Goal: Task Accomplishment & Management: Use online tool/utility

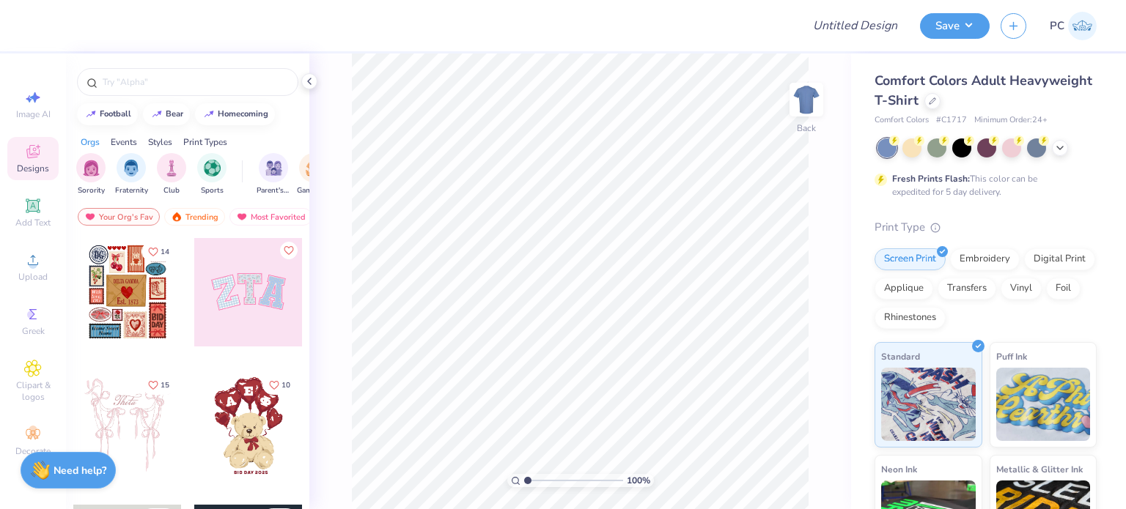
click at [308, 84] on icon at bounding box center [309, 81] width 12 height 12
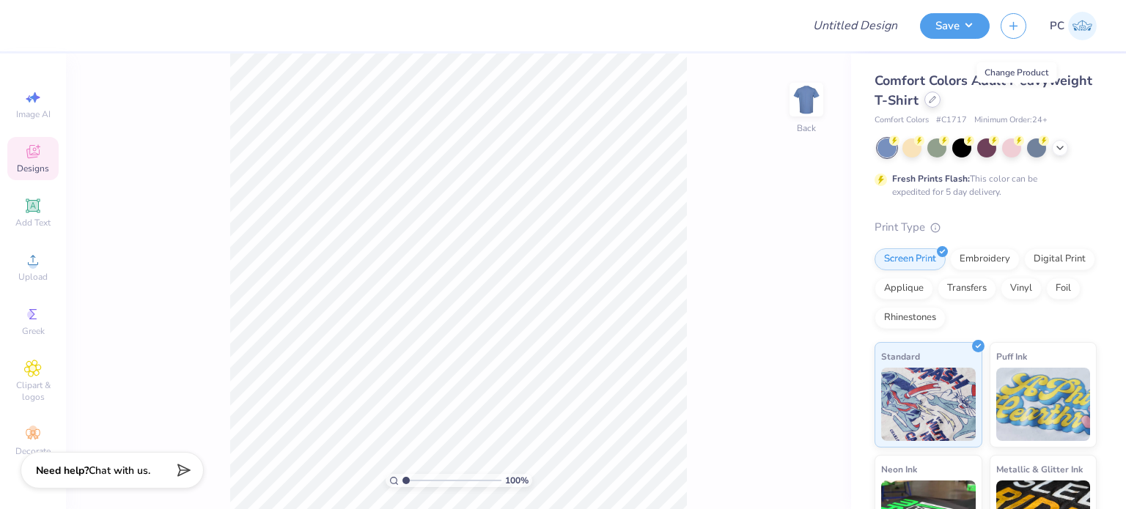
click at [935, 100] on icon at bounding box center [932, 100] width 6 height 6
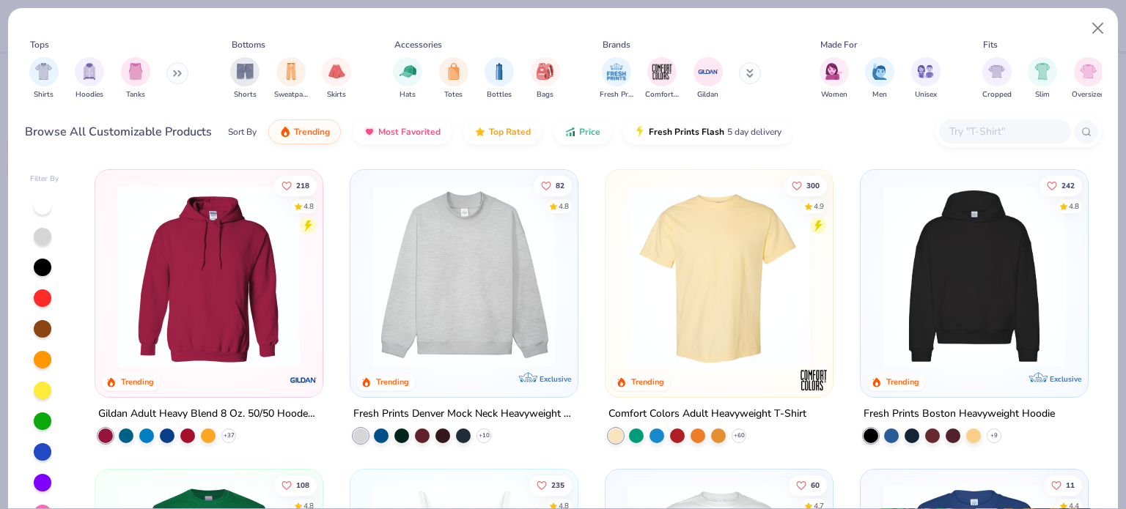
click at [460, 290] on img at bounding box center [464, 276] width 198 height 183
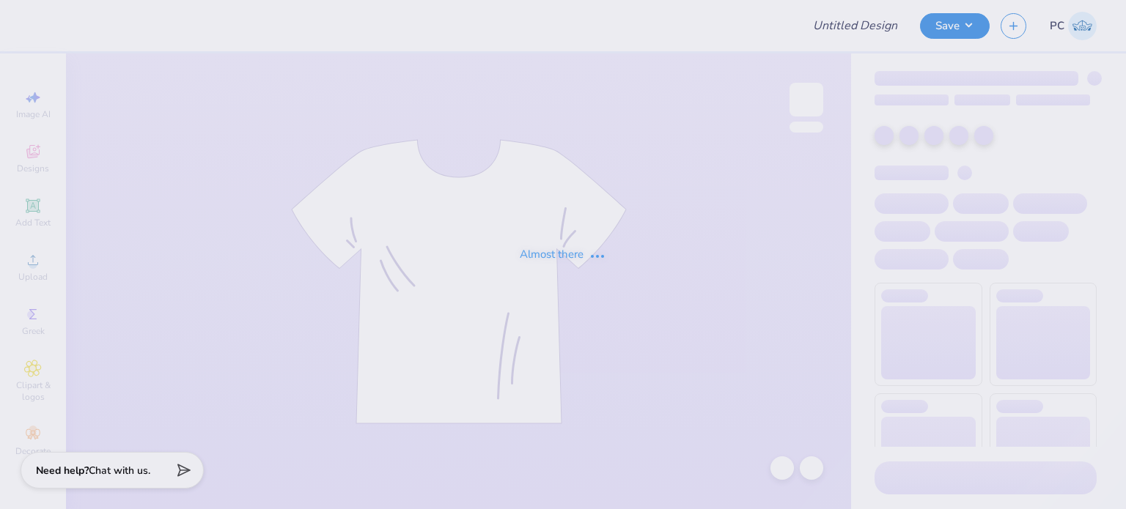
type input "Bessies T shirts"
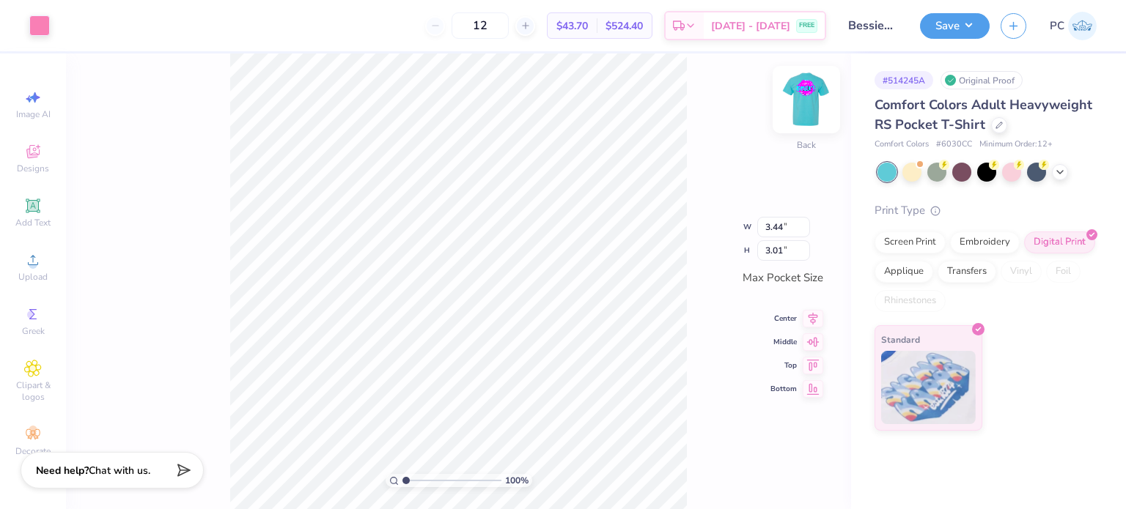
click at [803, 105] on img at bounding box center [806, 99] width 59 height 59
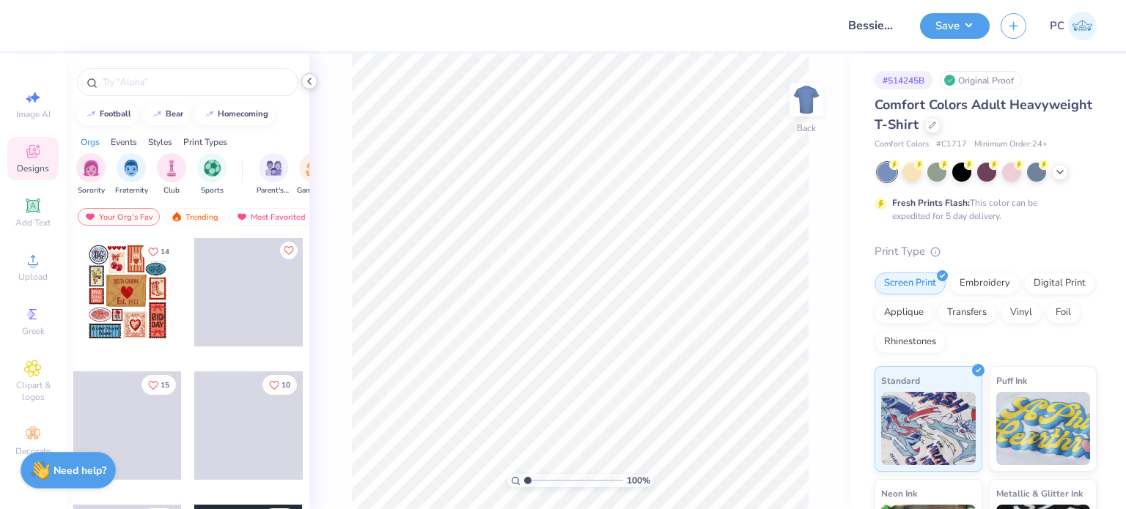
click at [308, 78] on icon at bounding box center [309, 81] width 12 height 12
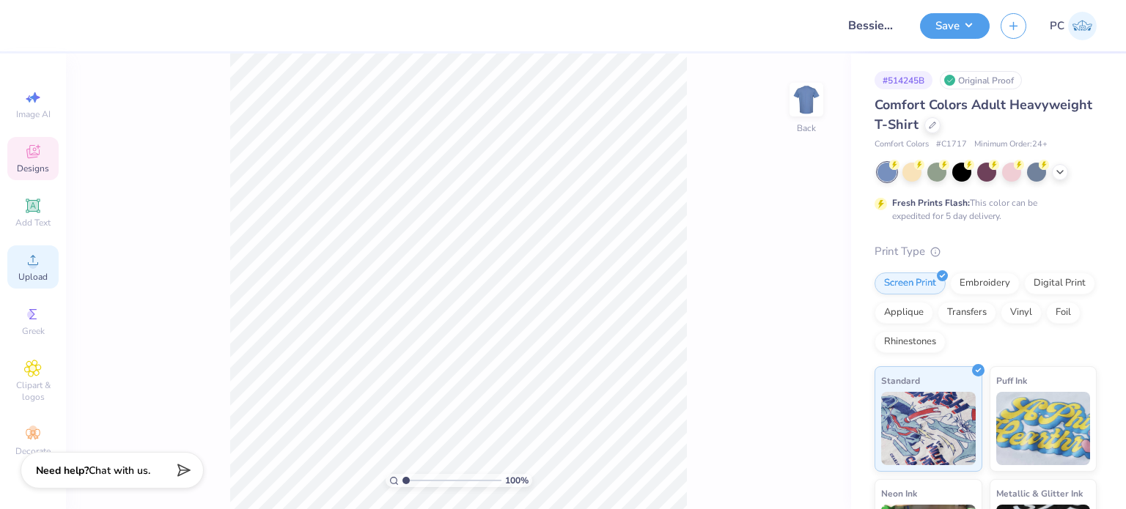
click at [8, 271] on div "Upload" at bounding box center [32, 267] width 51 height 43
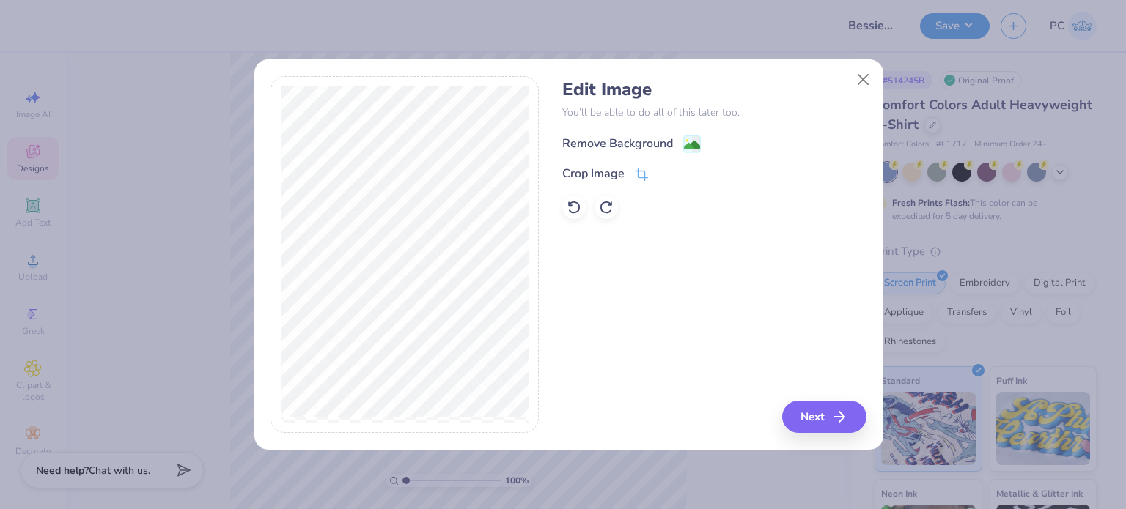
click at [690, 141] on image at bounding box center [692, 145] width 16 height 16
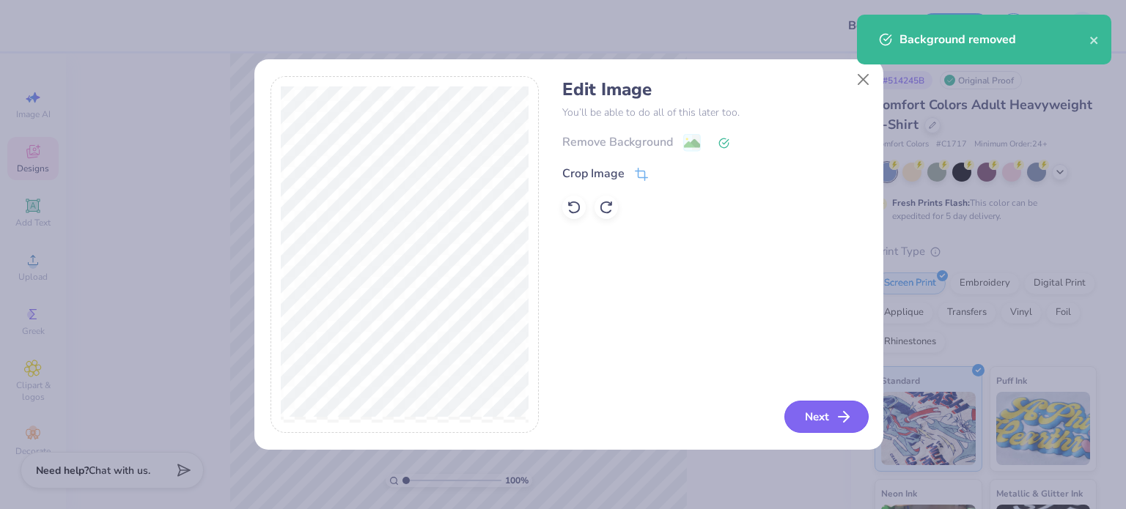
click at [796, 419] on button "Next" at bounding box center [826, 417] width 84 height 32
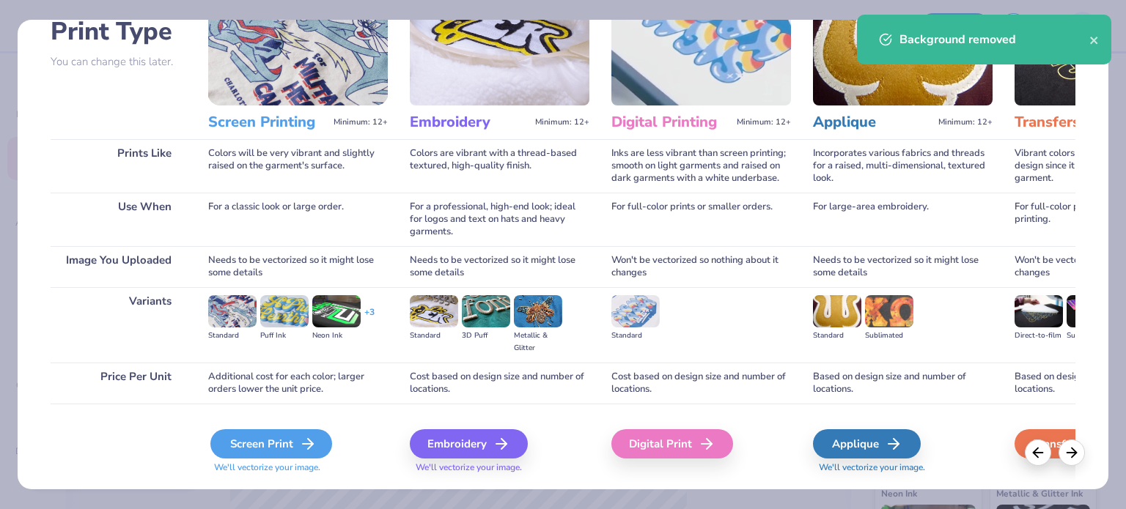
scroll to position [147, 0]
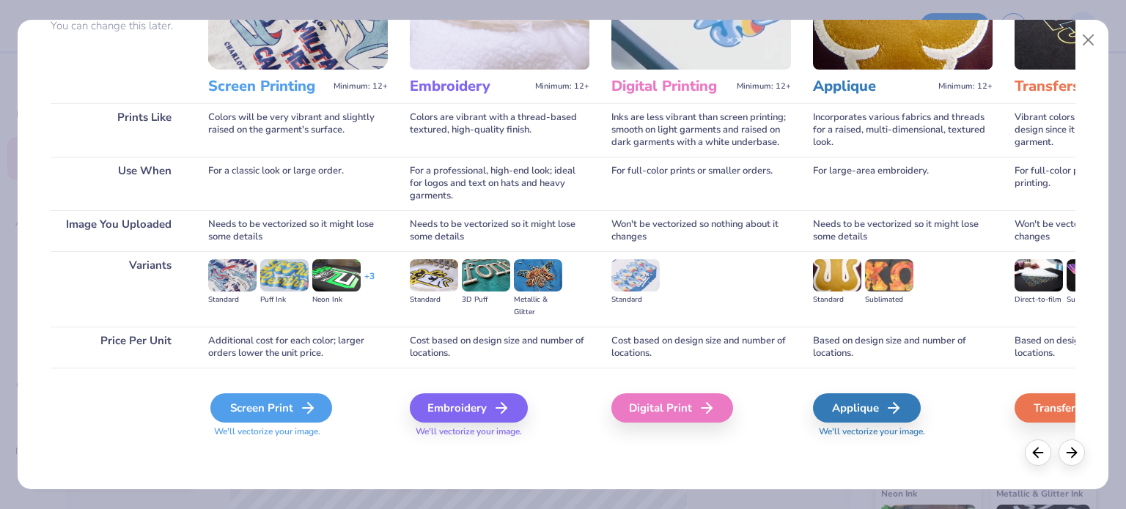
click at [277, 402] on div "Screen Print" at bounding box center [271, 408] width 122 height 29
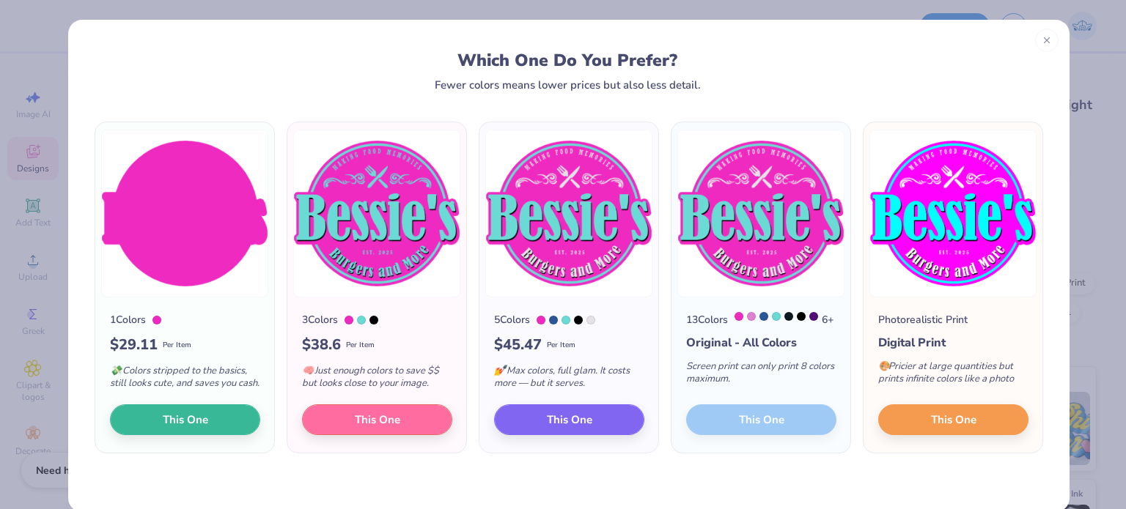
click at [743, 425] on div "13 Colors 6 + Original - All Colors Screen print can only print 8 colors maximu…" at bounding box center [760, 375] width 179 height 155
click at [555, 427] on span "This One" at bounding box center [568, 418] width 45 height 17
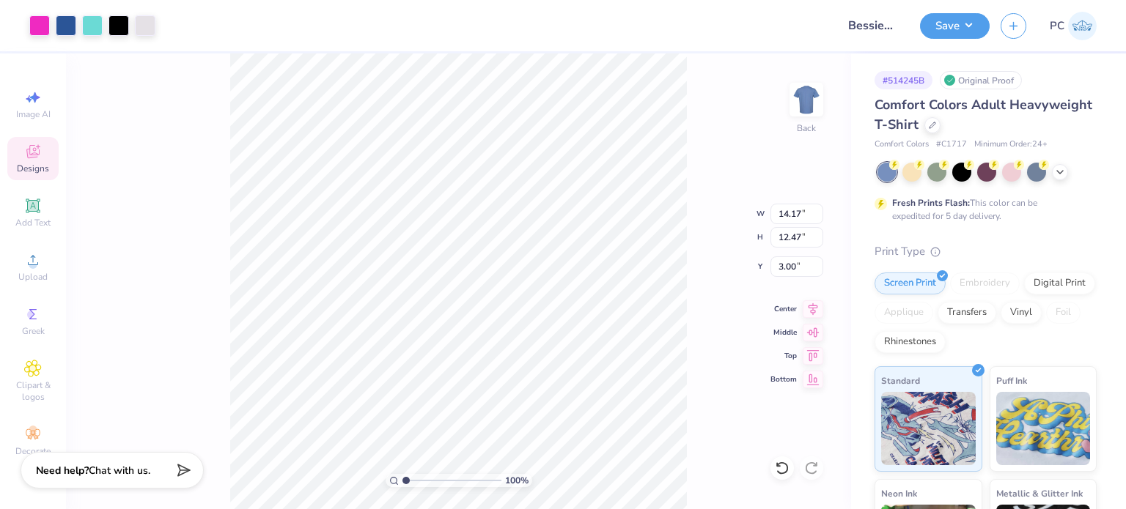
type input "3.00"
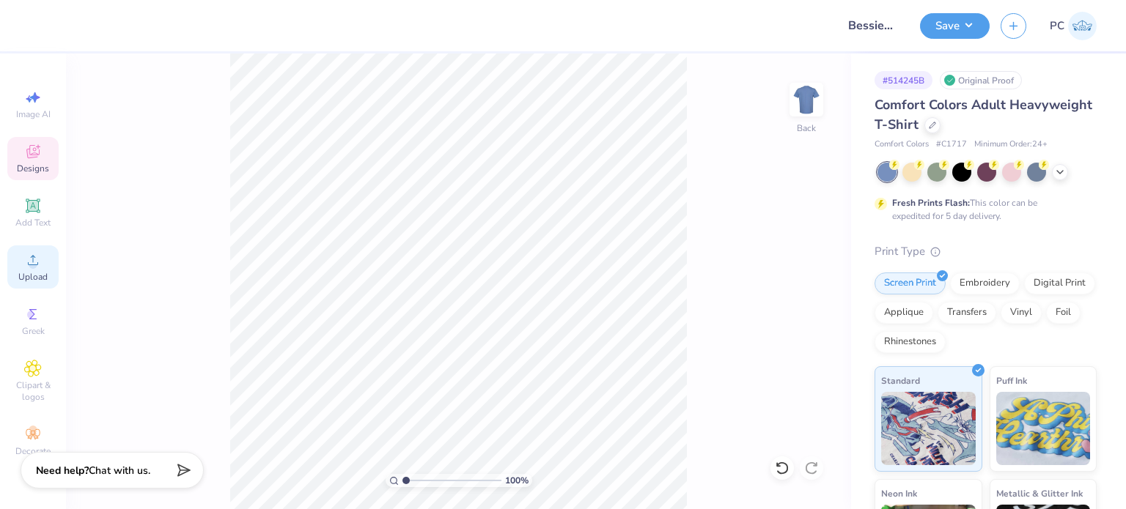
click at [26, 266] on icon at bounding box center [33, 260] width 18 height 18
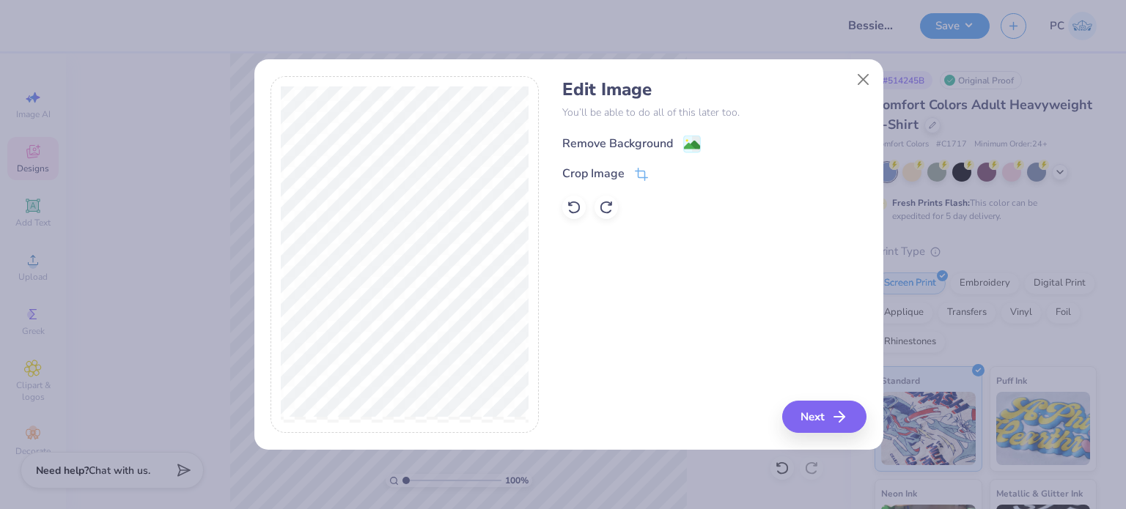
click at [693, 141] on image at bounding box center [692, 145] width 16 height 16
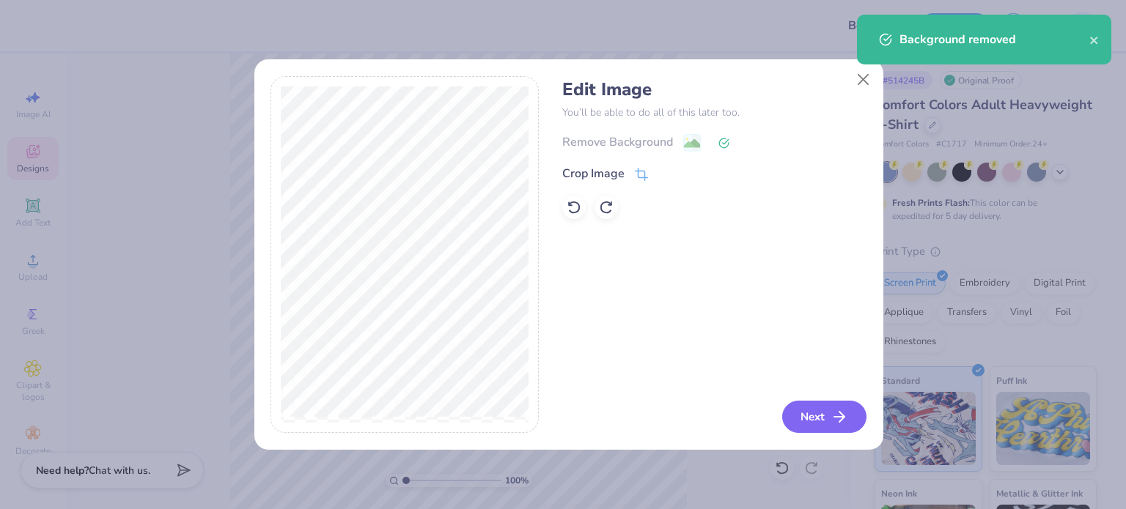
click at [809, 415] on button "Next" at bounding box center [824, 417] width 84 height 32
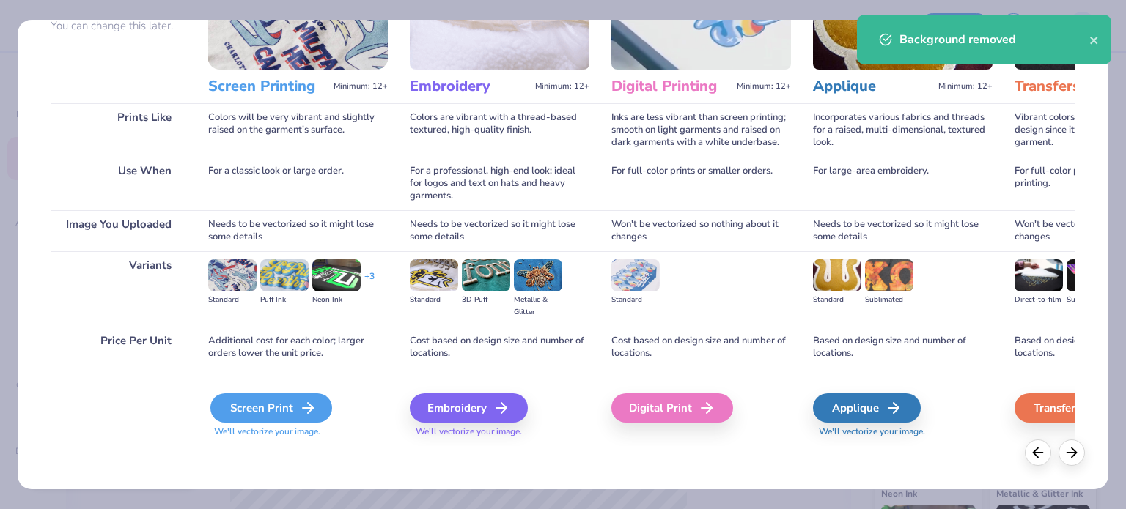
click at [268, 411] on div "Screen Print" at bounding box center [271, 408] width 122 height 29
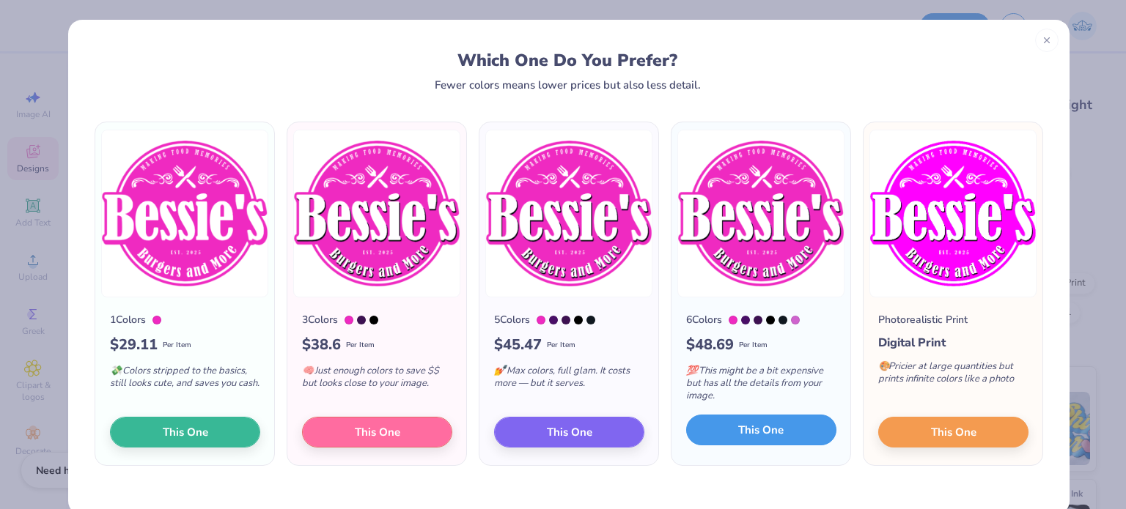
click at [734, 419] on button "This One" at bounding box center [761, 430] width 150 height 31
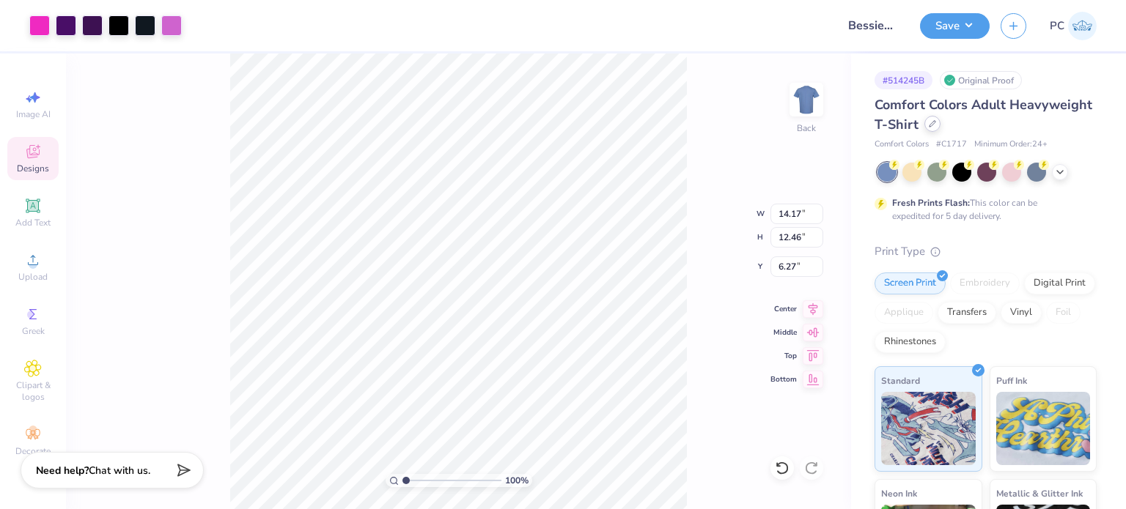
click at [936, 123] on icon at bounding box center [932, 123] width 7 height 7
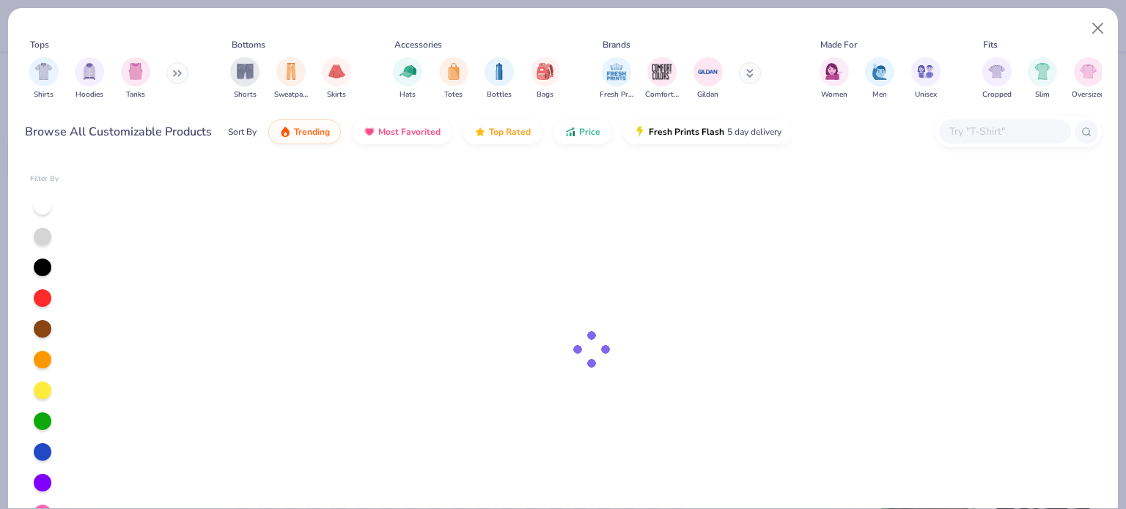
click at [979, 129] on input "text" at bounding box center [1004, 131] width 113 height 17
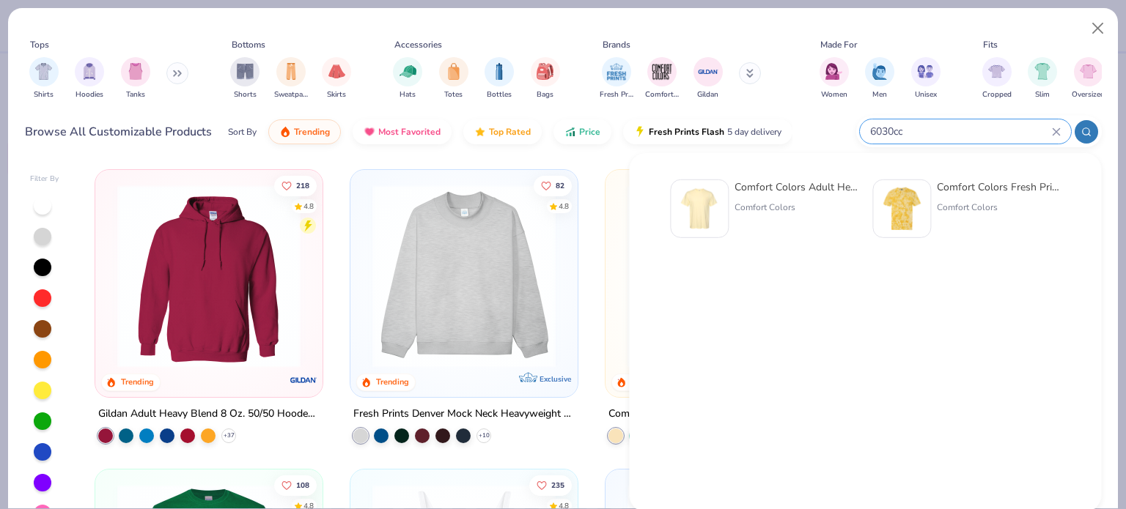
type input "6030cc"
click at [708, 199] on img at bounding box center [699, 208] width 45 height 45
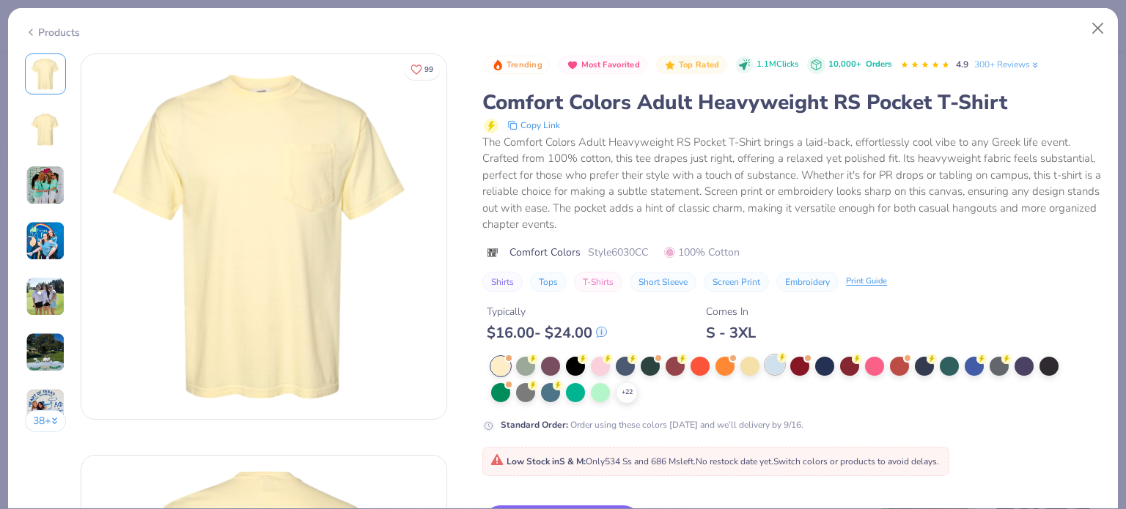
click at [777, 369] on div at bounding box center [774, 365] width 19 height 19
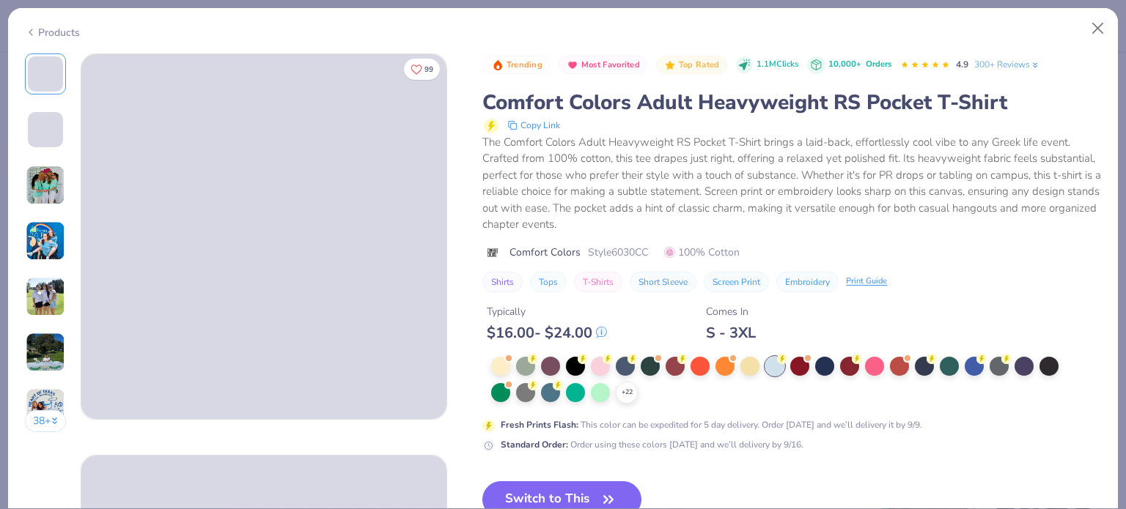
scroll to position [220, 0]
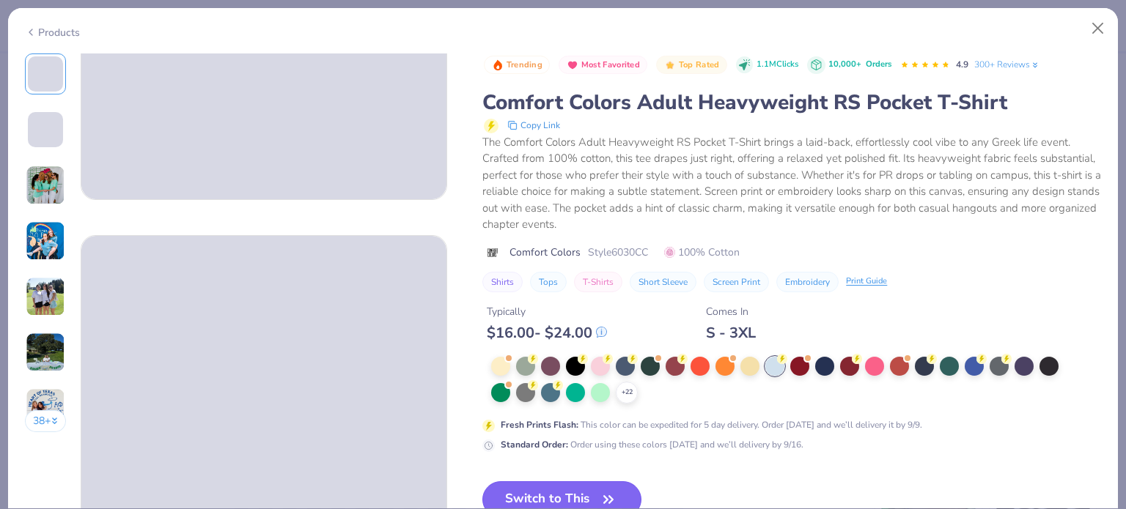
click at [619, 487] on button "Switch to This" at bounding box center [561, 500] width 159 height 37
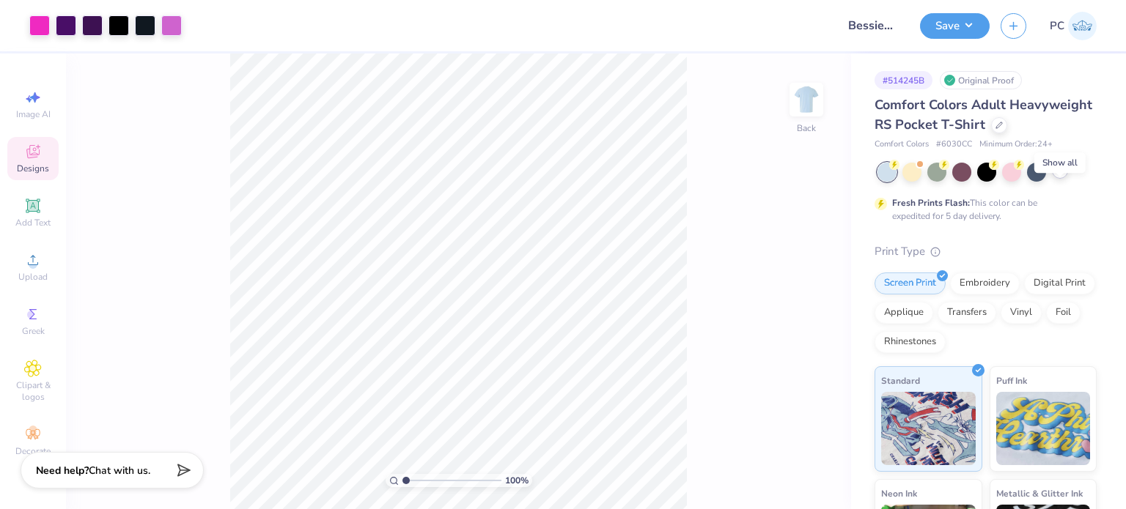
click at [1061, 177] on icon at bounding box center [1060, 171] width 12 height 12
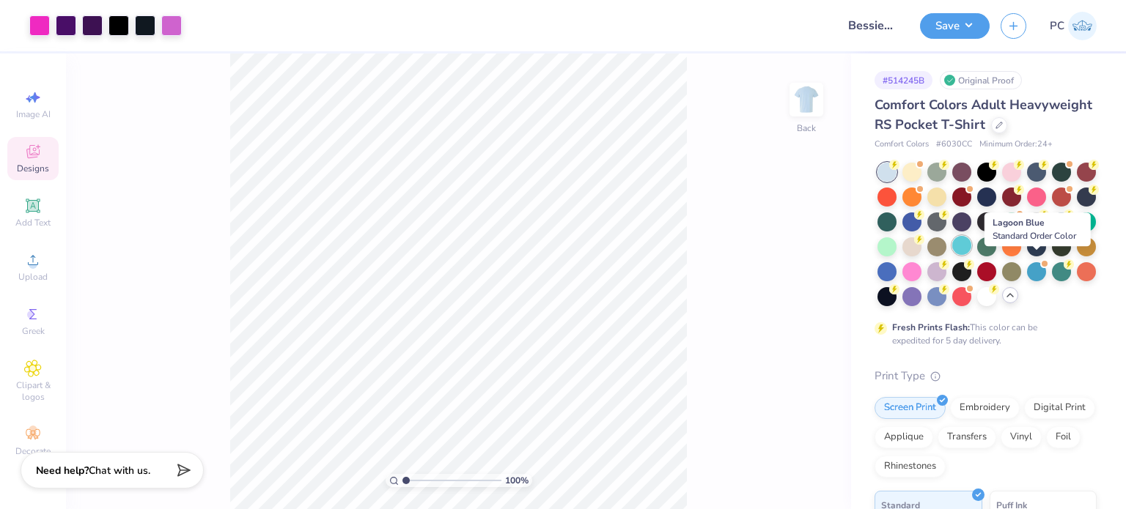
click at [971, 255] on div at bounding box center [961, 245] width 19 height 19
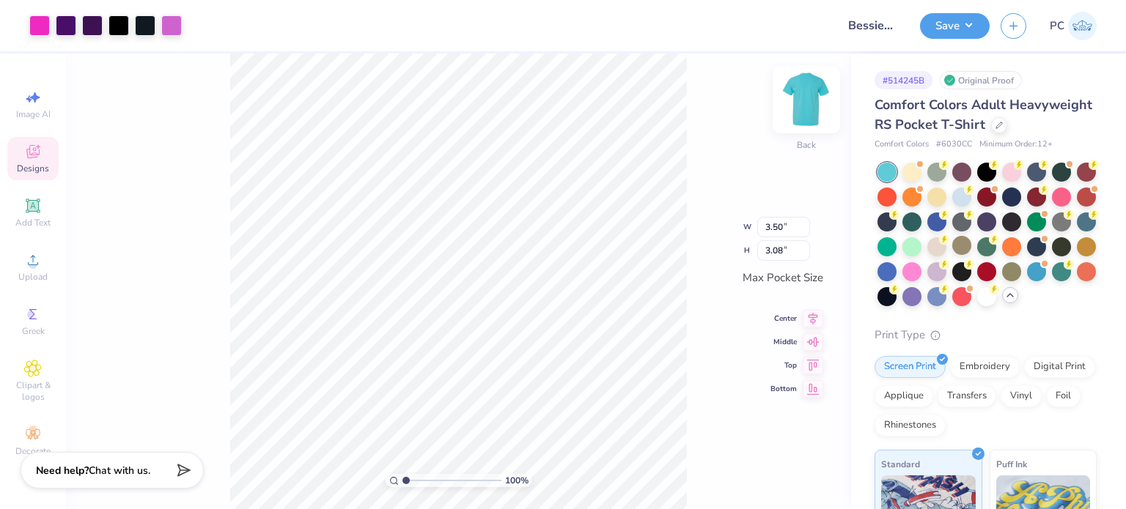
click at [800, 111] on img at bounding box center [806, 99] width 59 height 59
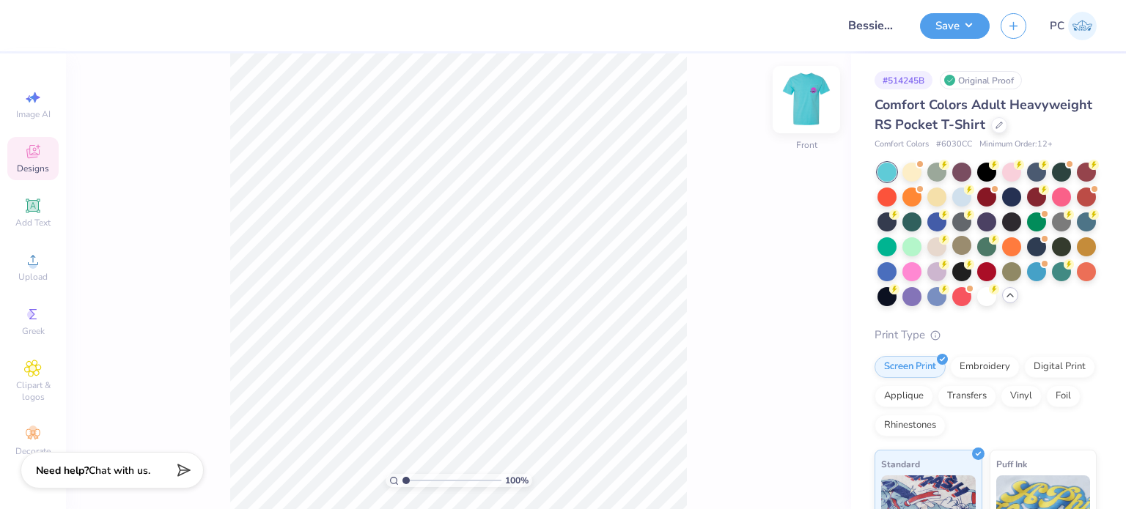
click at [806, 100] on img at bounding box center [806, 99] width 59 height 59
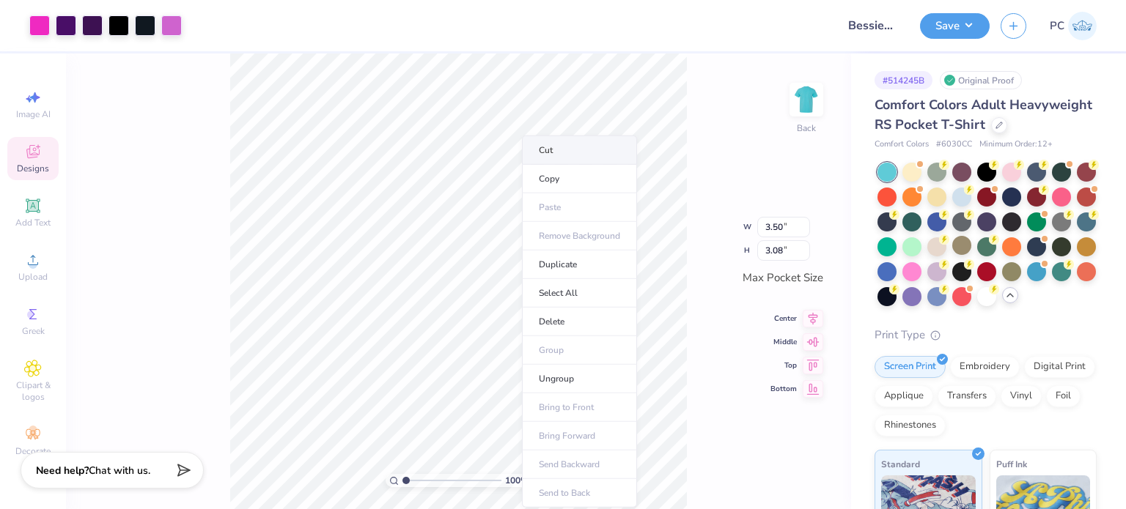
click at [556, 143] on li "Cut" at bounding box center [579, 150] width 115 height 29
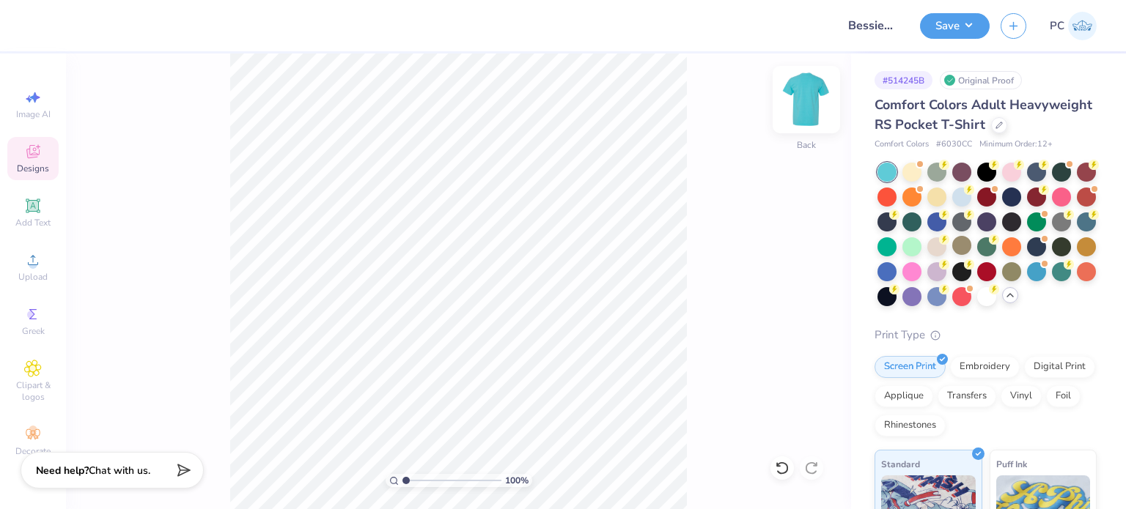
click at [809, 97] on img at bounding box center [806, 99] width 59 height 59
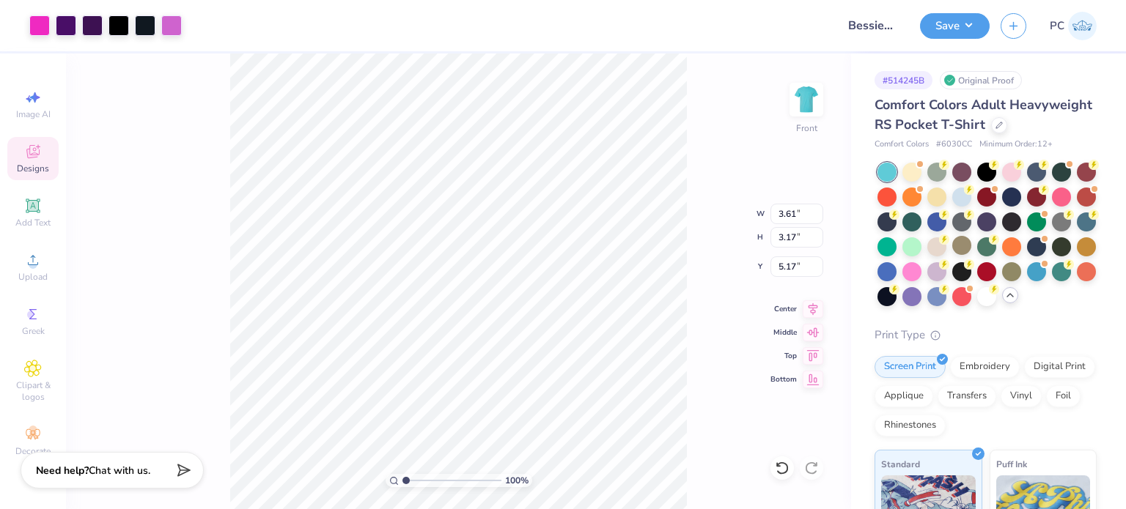
type input "5.17"
type input "6.68"
type input "5.87"
type input "7.90"
type input "9.56"
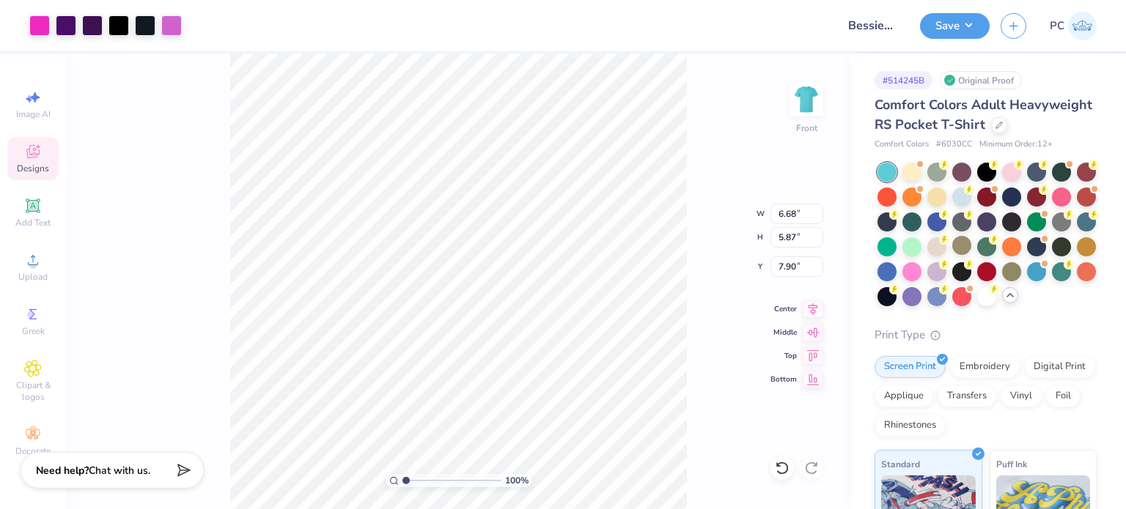
type input "8.40"
type input "5.57"
type input "11.33"
type input "9.96"
type input "5.20"
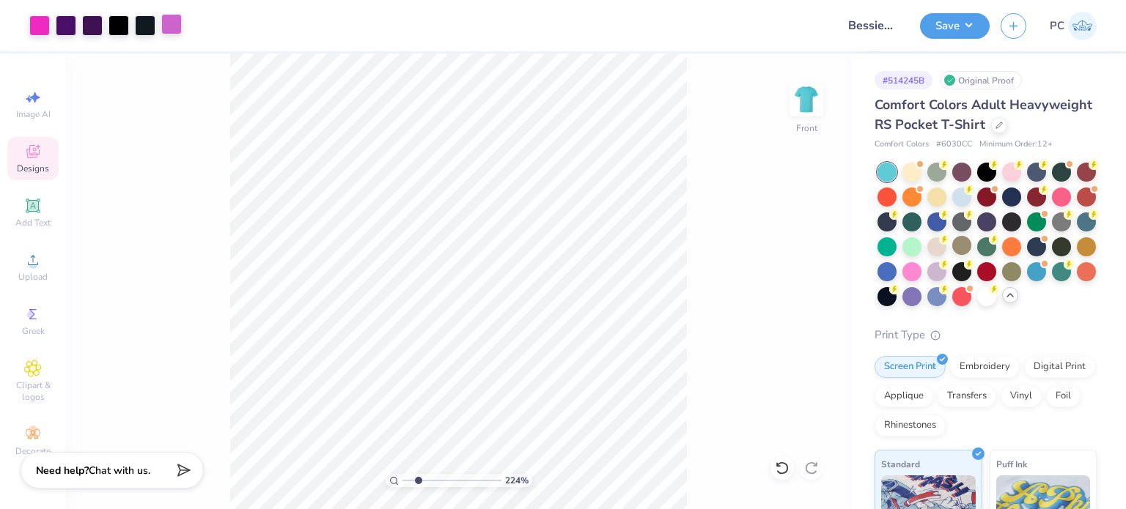
click at [177, 23] on div at bounding box center [171, 24] width 21 height 21
type input "2.23920933127472"
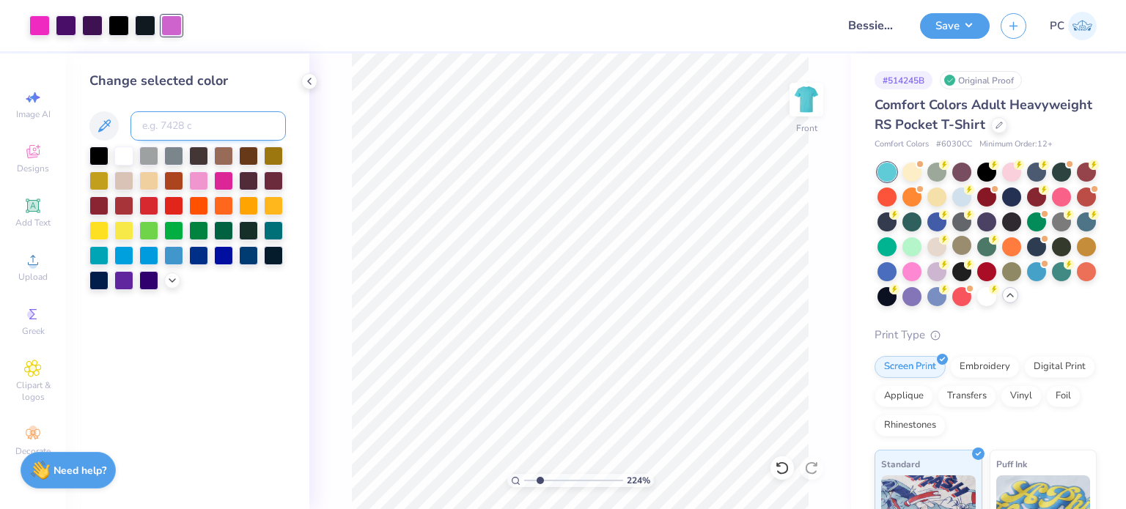
click at [188, 117] on input at bounding box center [207, 125] width 155 height 29
type input "807"
type input "2.23920933127472"
click at [70, 26] on div at bounding box center [66, 24] width 21 height 21
click at [124, 152] on div at bounding box center [123, 154] width 19 height 19
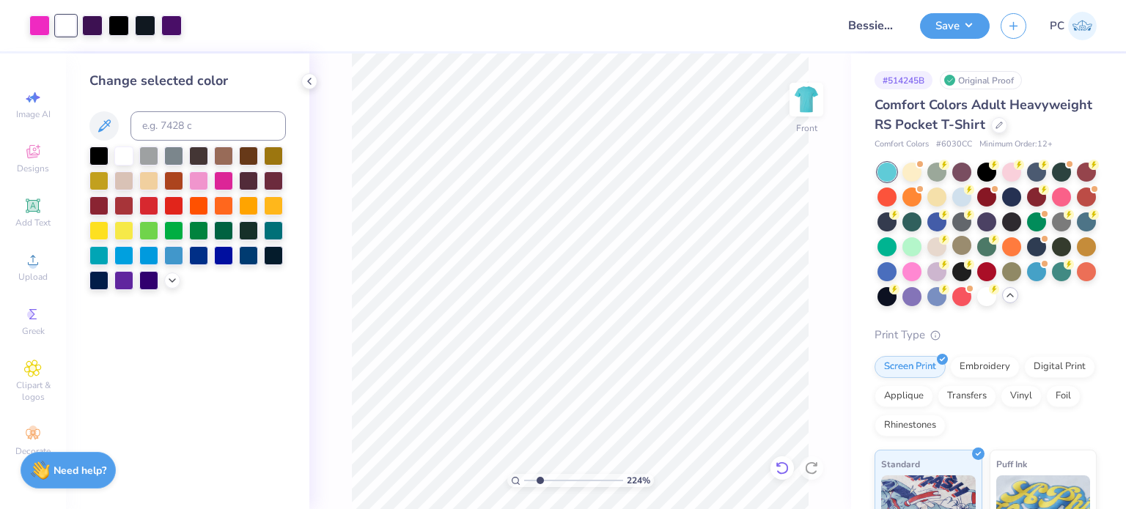
click at [781, 465] on icon at bounding box center [782, 468] width 15 height 15
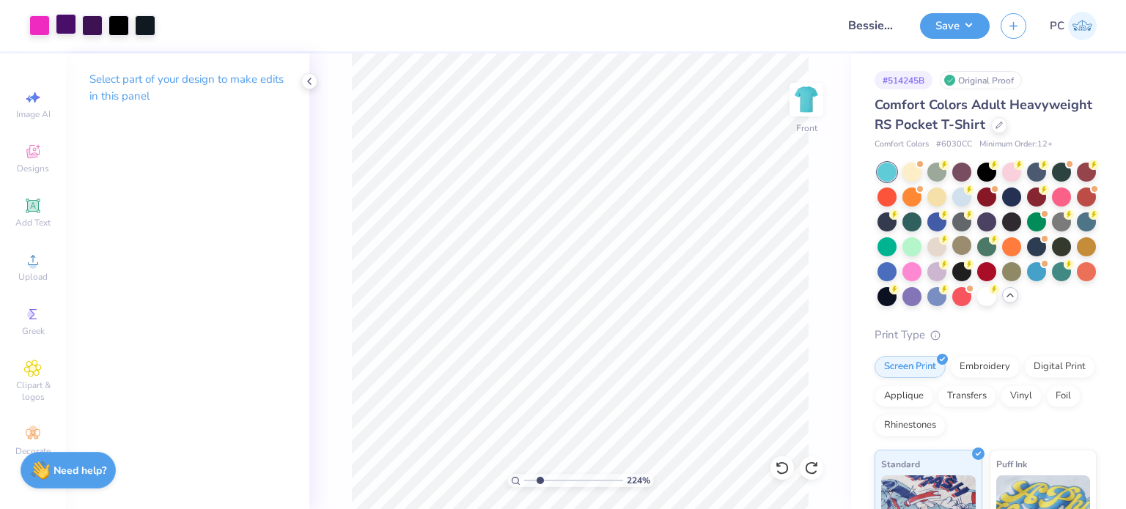
click at [68, 19] on div at bounding box center [66, 24] width 21 height 21
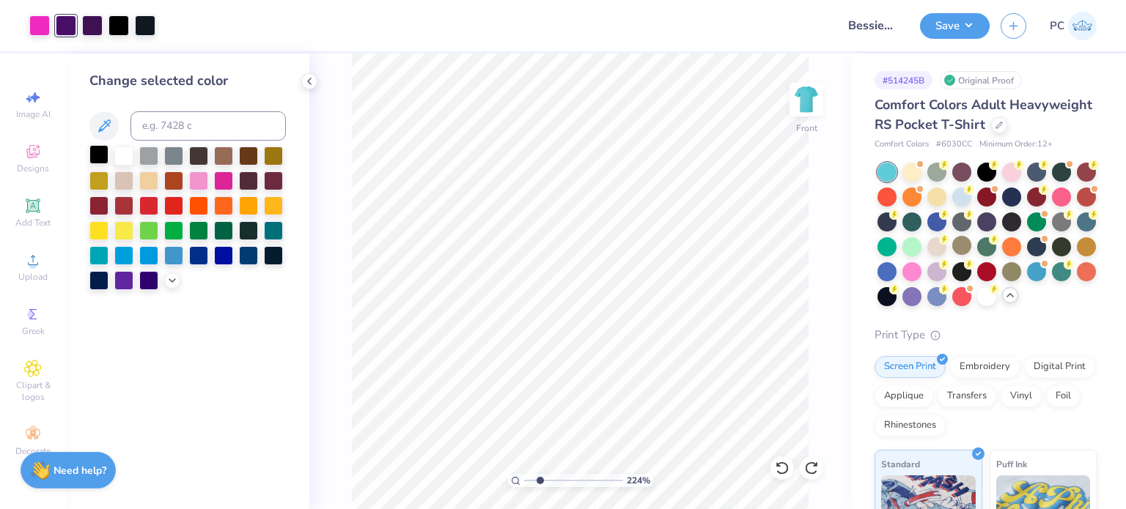
click at [101, 155] on div at bounding box center [98, 154] width 19 height 19
click at [92, 25] on div at bounding box center [92, 24] width 21 height 21
click at [97, 158] on div at bounding box center [98, 156] width 19 height 19
click at [94, 24] on div at bounding box center [92, 24] width 21 height 21
click at [94, 152] on div at bounding box center [98, 154] width 19 height 19
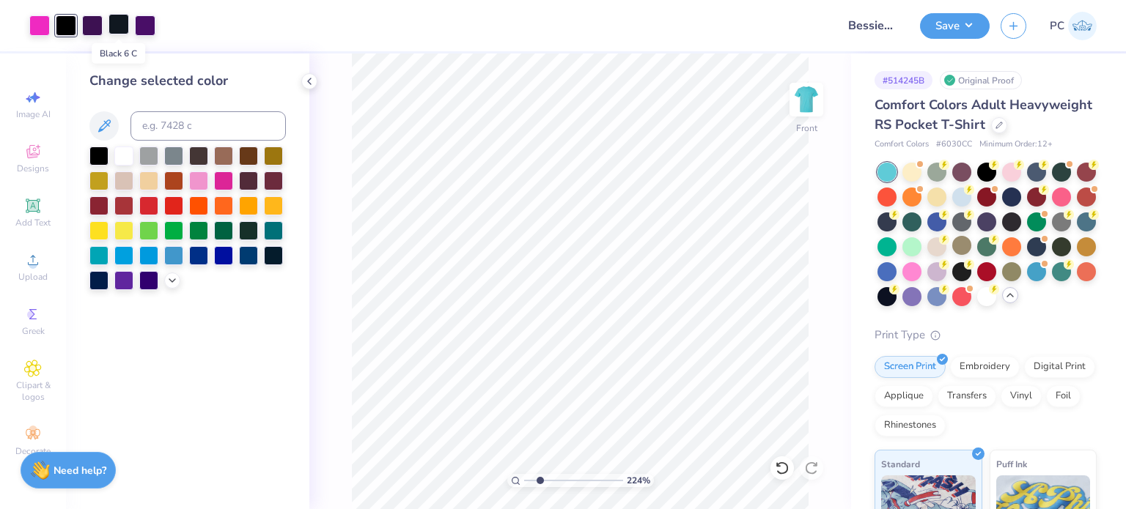
click at [121, 29] on div at bounding box center [118, 24] width 21 height 21
click at [100, 152] on div at bounding box center [98, 154] width 19 height 19
click at [117, 17] on div at bounding box center [118, 24] width 21 height 21
click at [95, 157] on div at bounding box center [98, 154] width 19 height 19
click at [95, 26] on div at bounding box center [92, 24] width 21 height 21
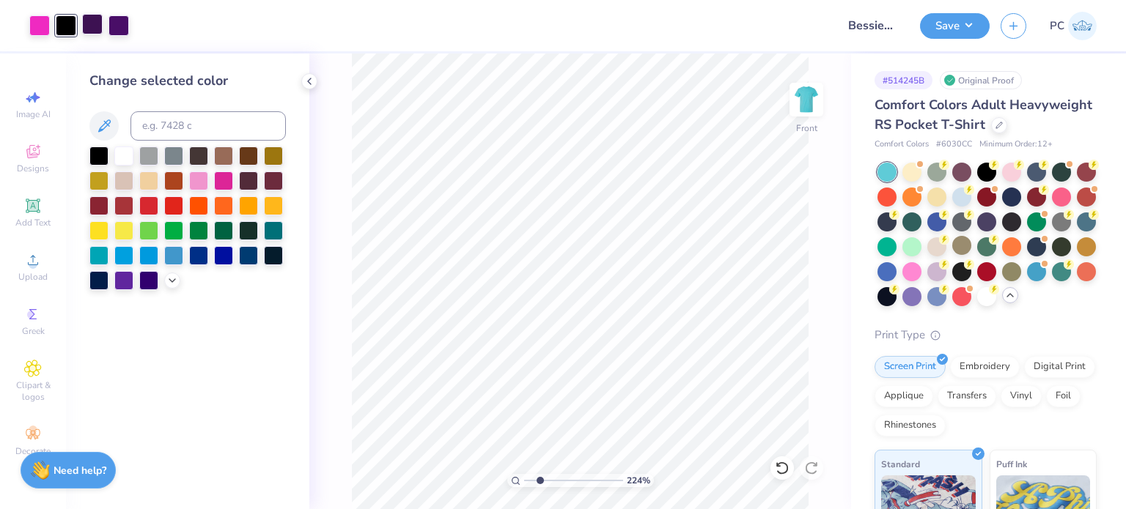
type input "2.23920933127472"
click at [178, 119] on input at bounding box center [207, 125] width 155 height 29
type input "807"
type input "2.23920933127472"
click at [125, 23] on div at bounding box center [118, 24] width 21 height 21
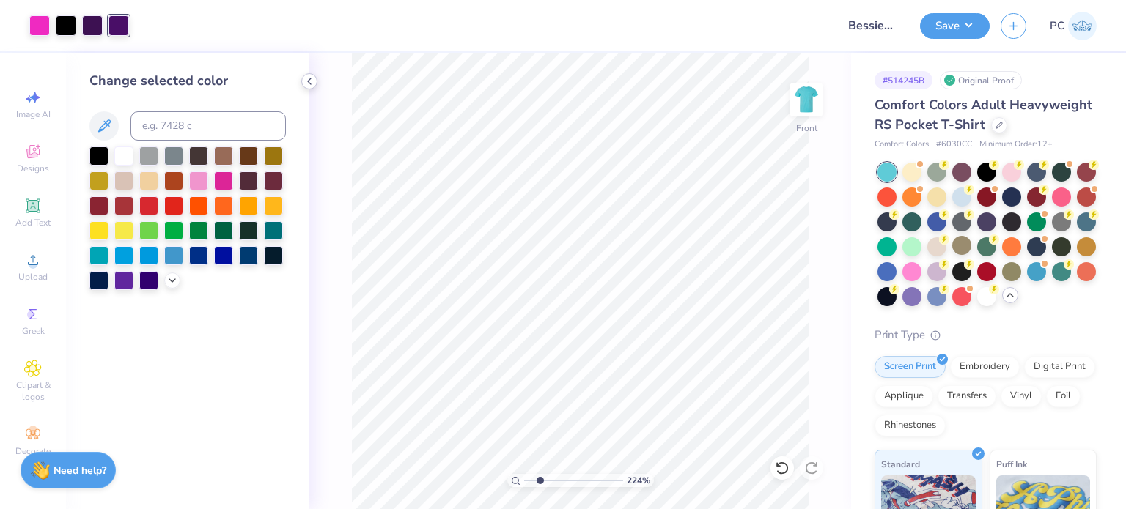
click at [310, 81] on icon at bounding box center [309, 81] width 12 height 12
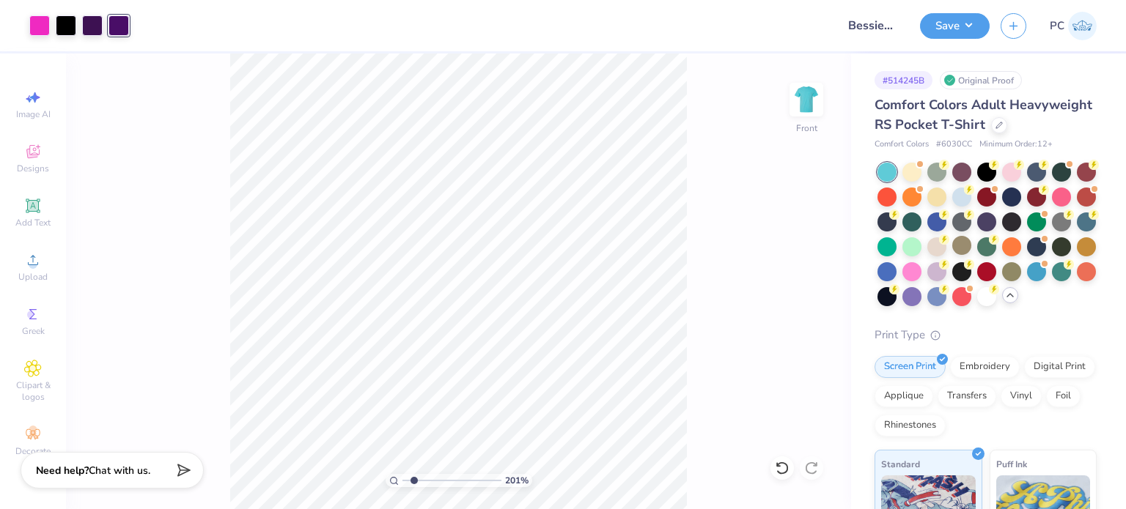
type input "1.82539867902936"
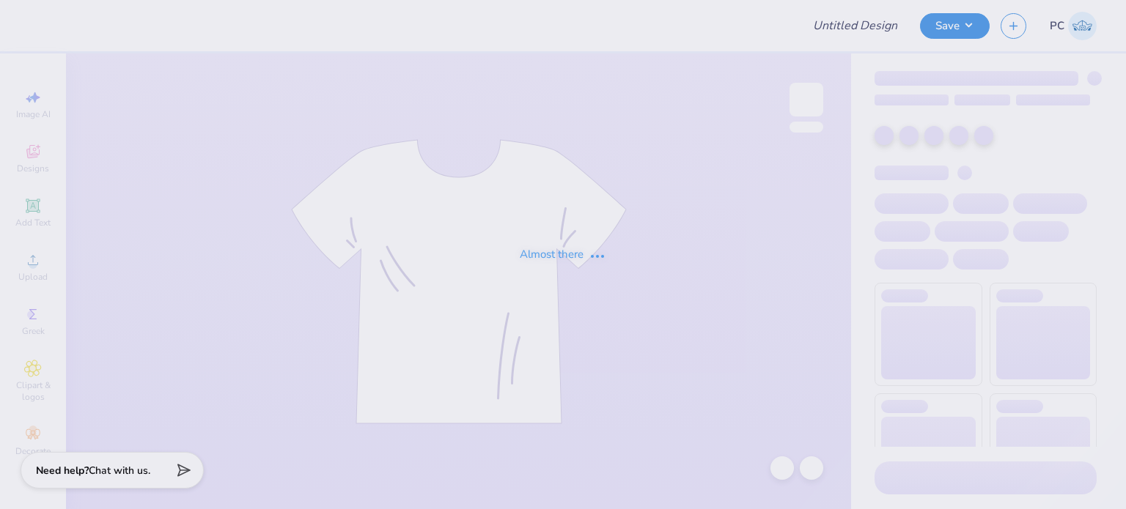
type input "Bessies T shirts"
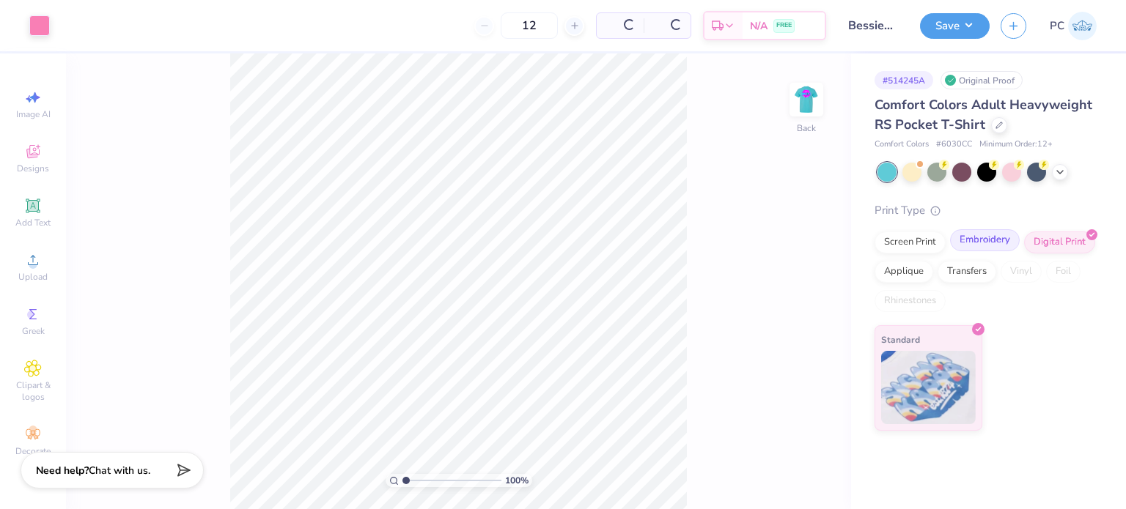
click at [982, 243] on div "Embroidery" at bounding box center [985, 240] width 70 height 22
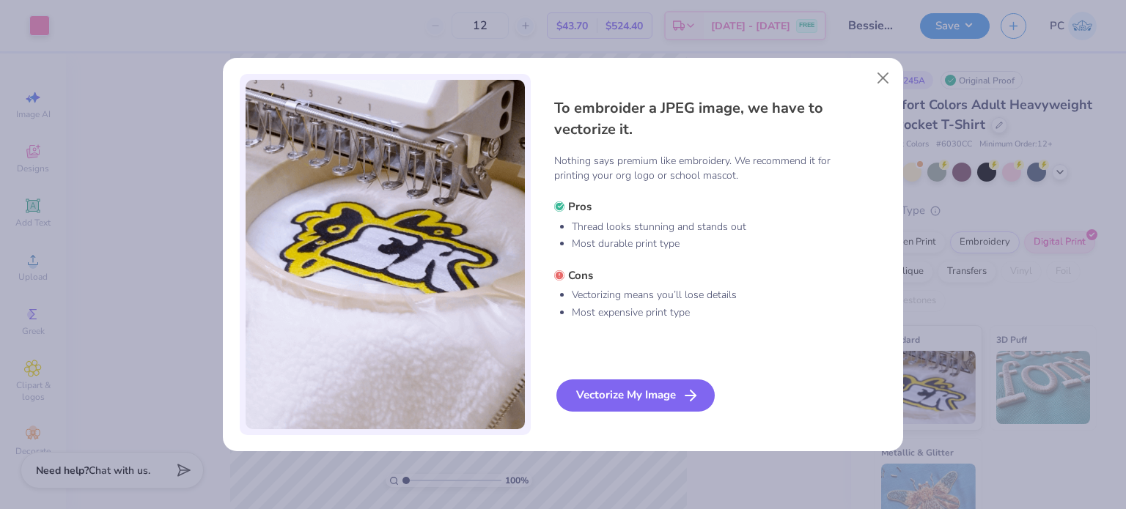
click at [607, 390] on div "Vectorize My Image" at bounding box center [635, 396] width 158 height 32
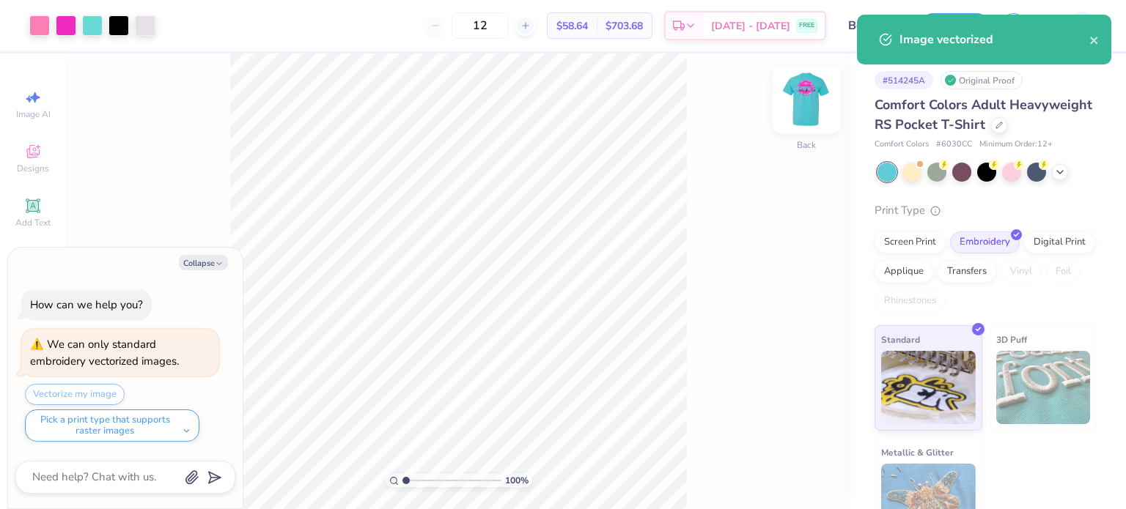
click at [821, 104] on img at bounding box center [806, 99] width 59 height 59
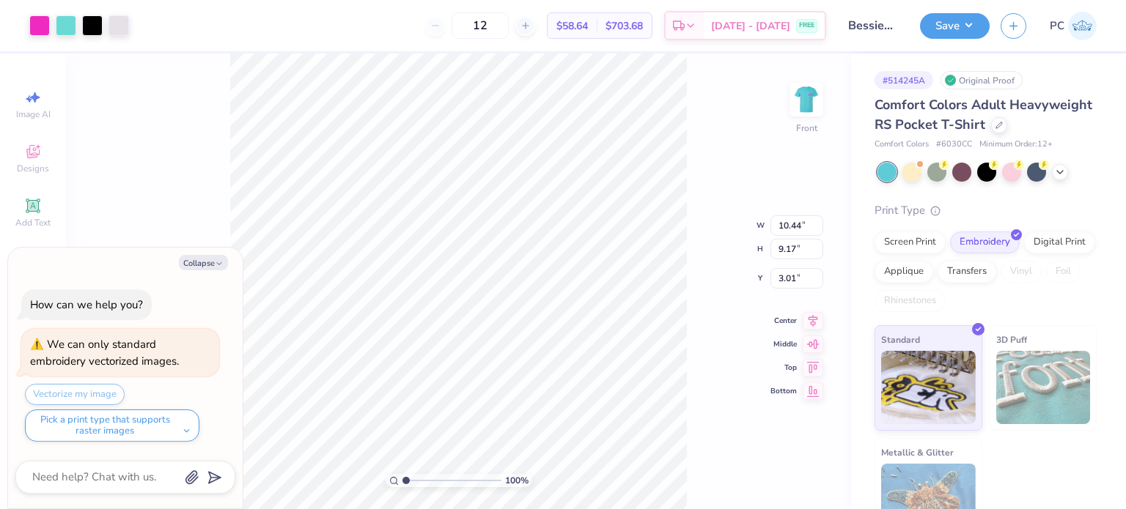
type textarea "x"
type input "3.00"
type textarea "x"
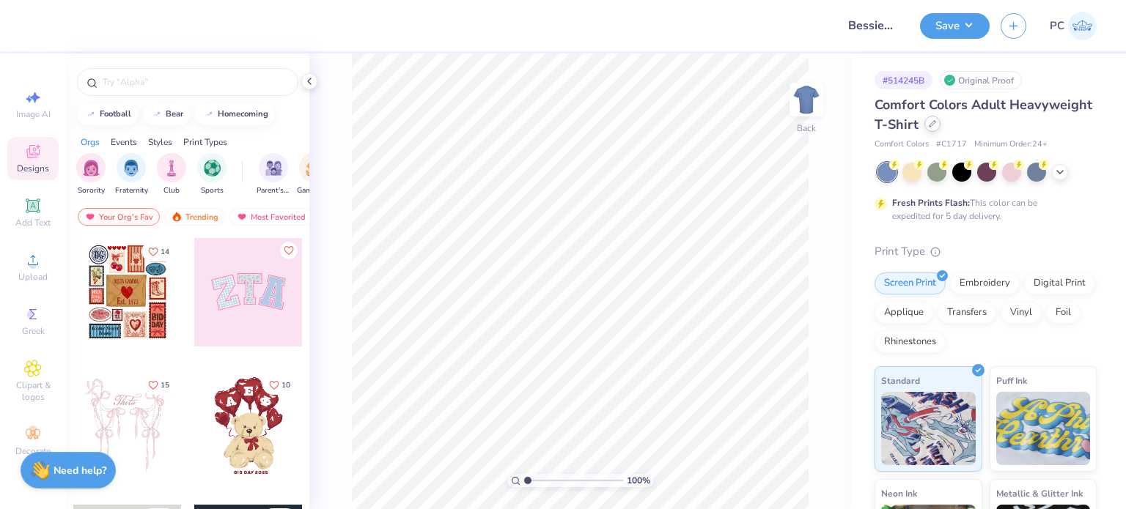
click at [940, 125] on div at bounding box center [932, 124] width 16 height 16
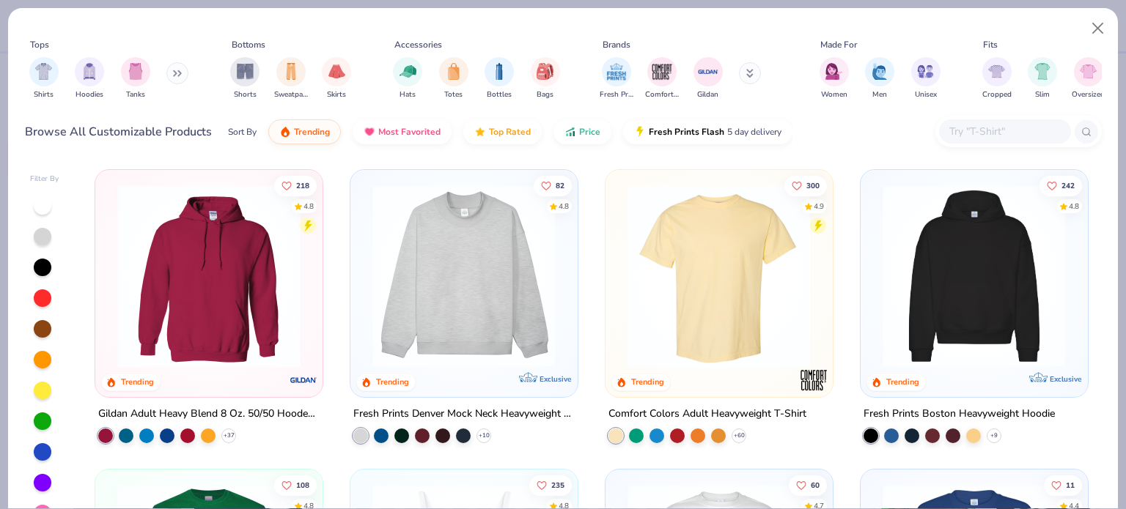
click at [1000, 132] on input "text" at bounding box center [1004, 131] width 113 height 17
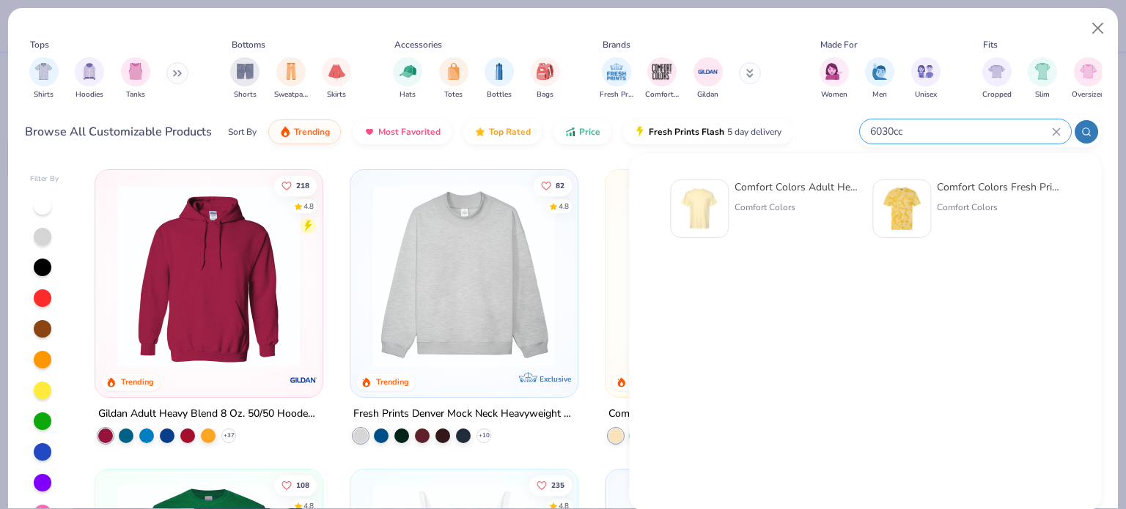
type input "6030cc"
click at [695, 209] on img at bounding box center [699, 208] width 45 height 45
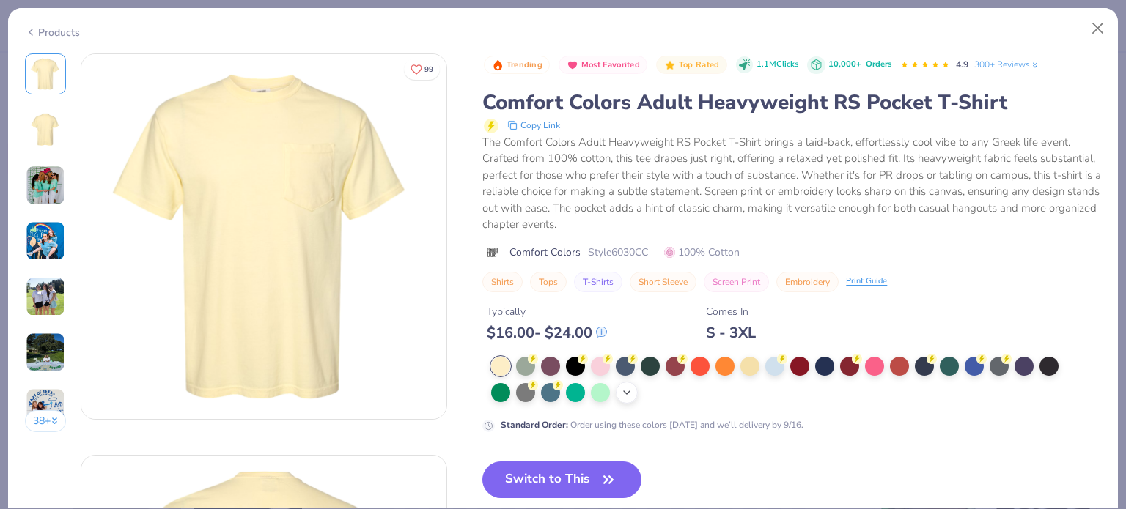
click at [629, 388] on icon at bounding box center [627, 393] width 12 height 12
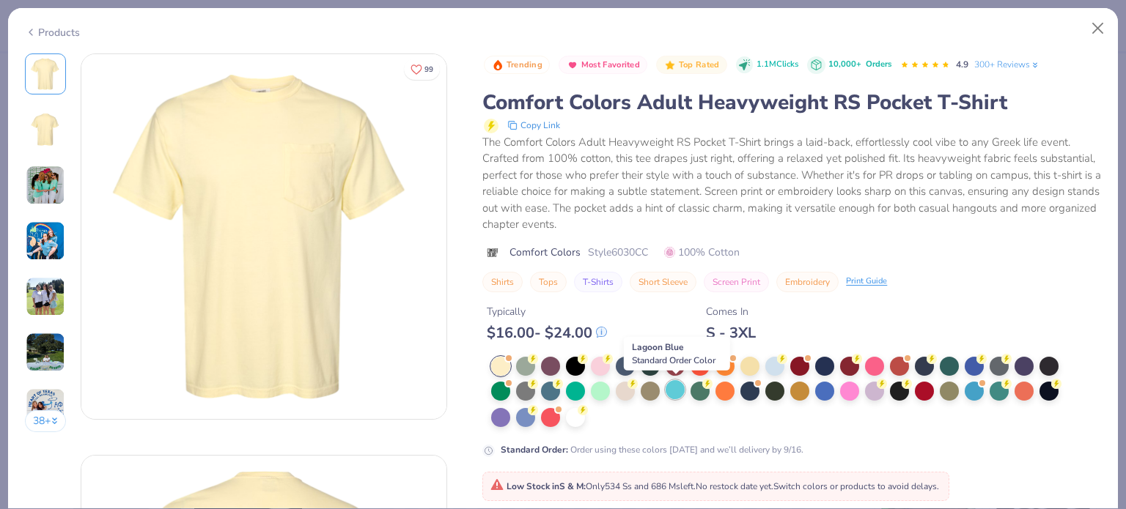
click at [675, 391] on div at bounding box center [675, 389] width 19 height 19
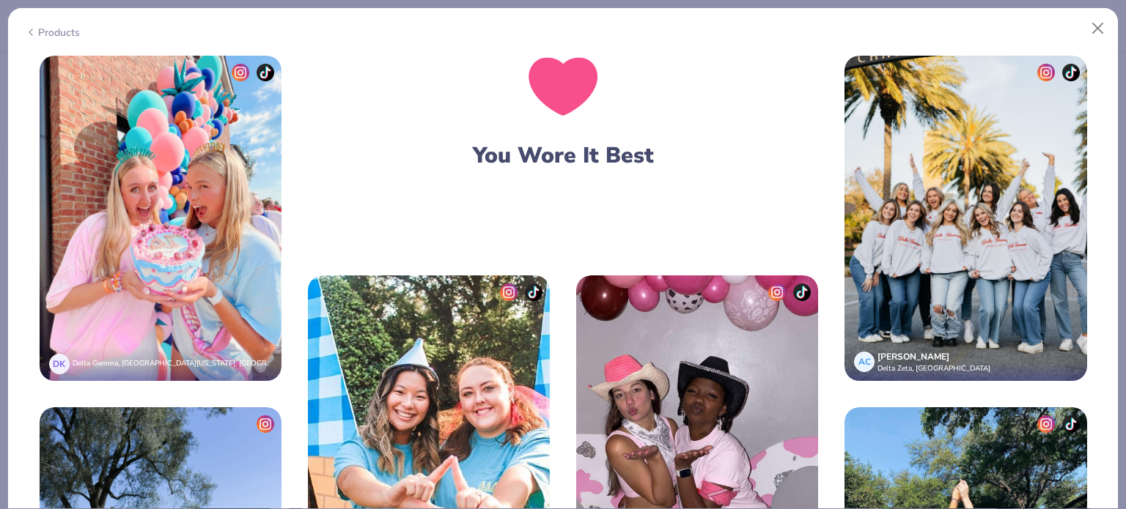
scroll to position [2492, 0]
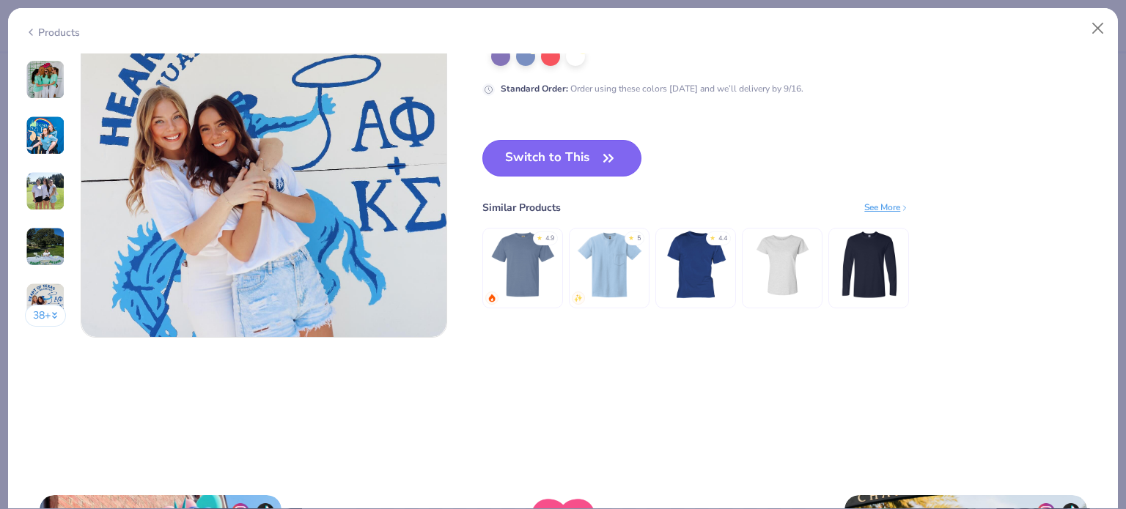
click at [581, 151] on button "Switch to This" at bounding box center [561, 158] width 159 height 37
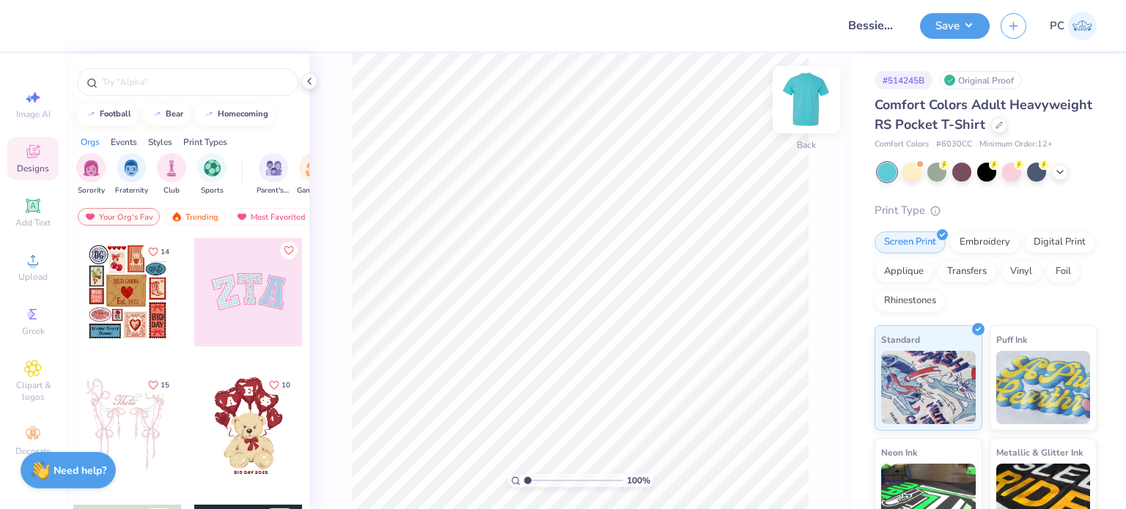
click at [798, 96] on img at bounding box center [806, 99] width 59 height 59
click at [27, 265] on icon at bounding box center [33, 260] width 18 height 18
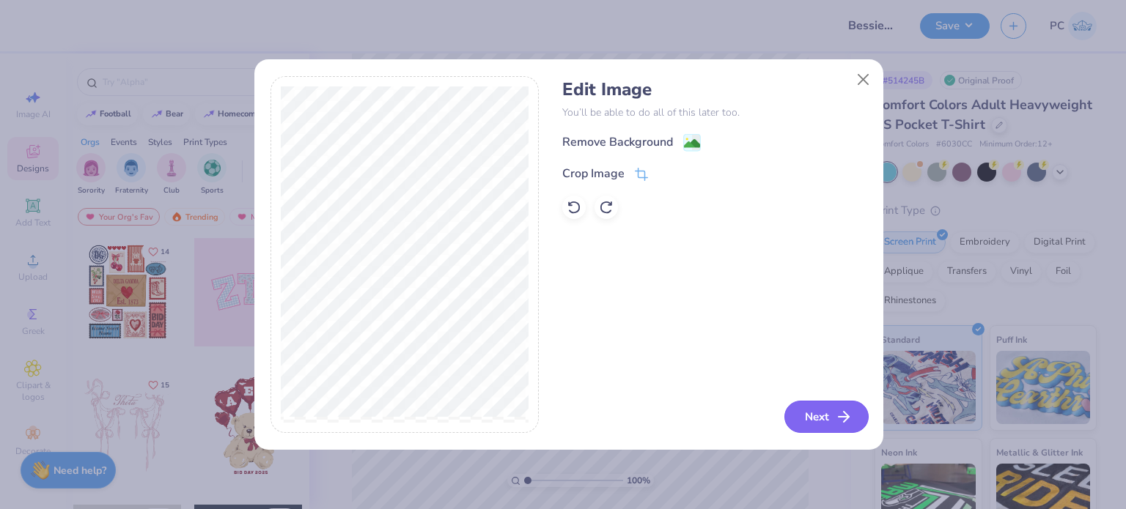
click at [802, 413] on button "Next" at bounding box center [826, 417] width 84 height 32
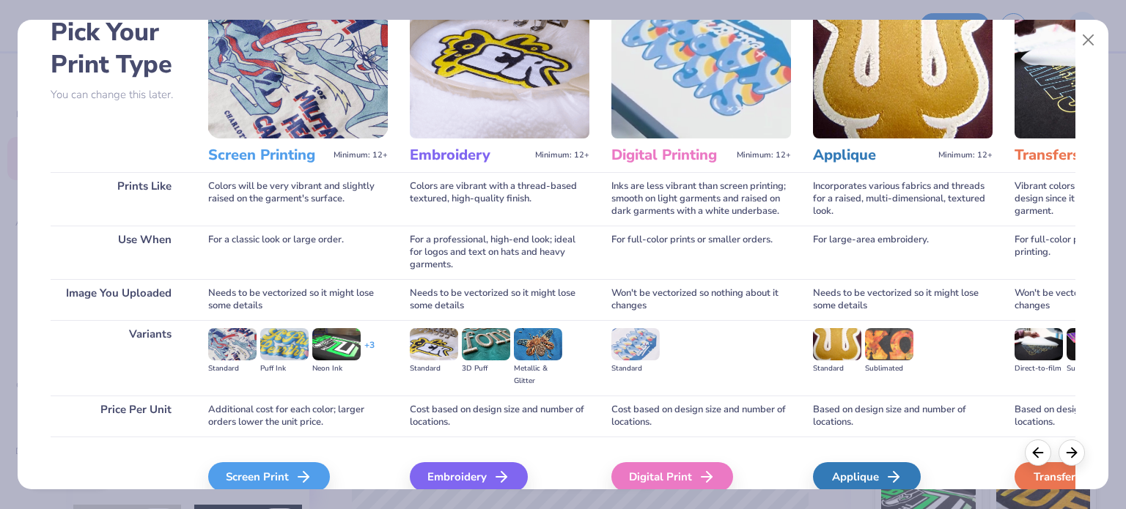
scroll to position [147, 0]
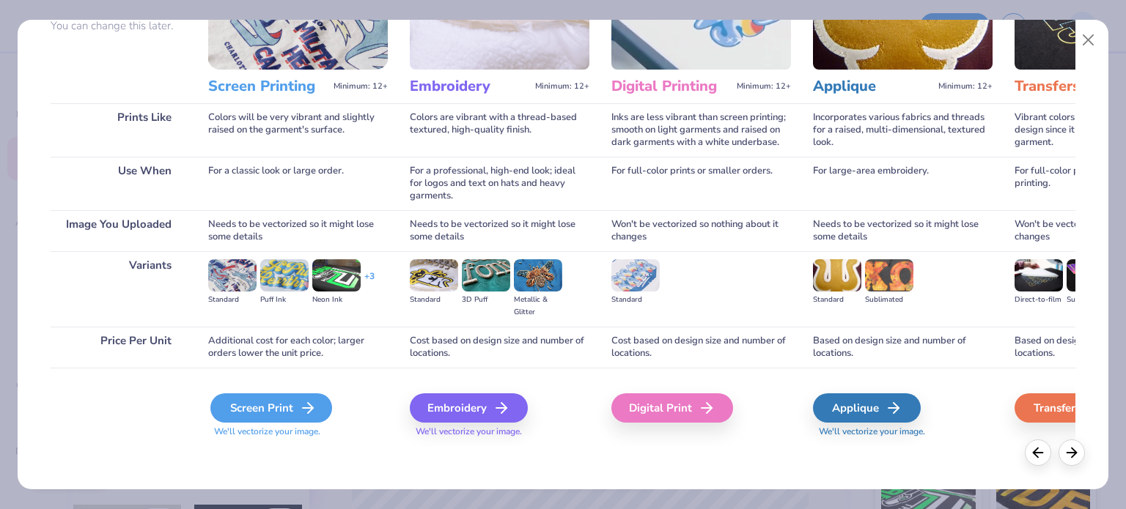
click at [284, 401] on div "Screen Print" at bounding box center [271, 408] width 122 height 29
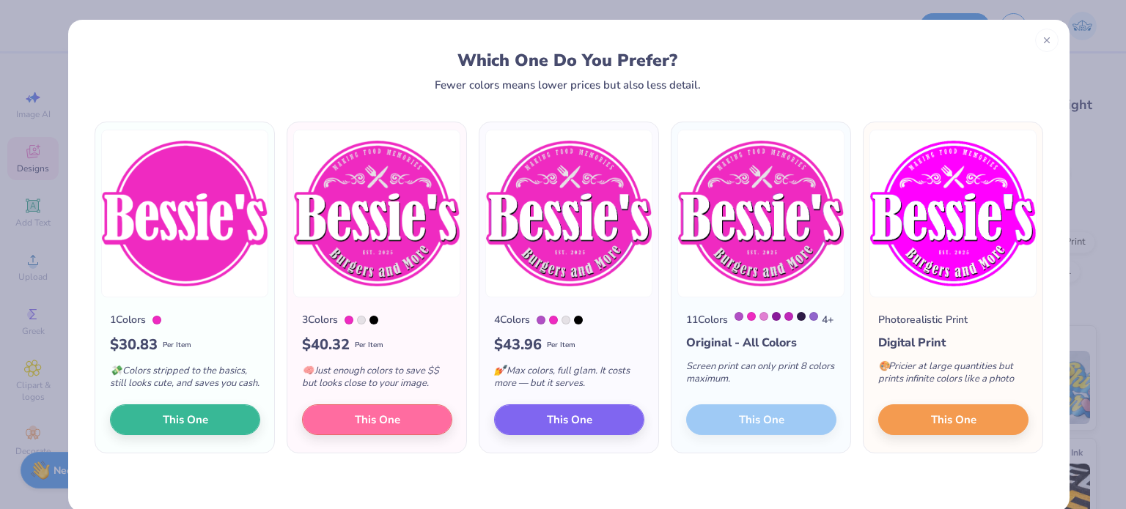
click at [742, 442] on div "11 Colors 4 + Original - All Colors Screen print can only print 8 colors maximu…" at bounding box center [760, 375] width 179 height 155
click at [742, 439] on div "11 Colors 4 + Original - All Colors Screen print can only print 8 colors maximu…" at bounding box center [760, 375] width 179 height 155
click at [567, 427] on span "This One" at bounding box center [568, 418] width 45 height 17
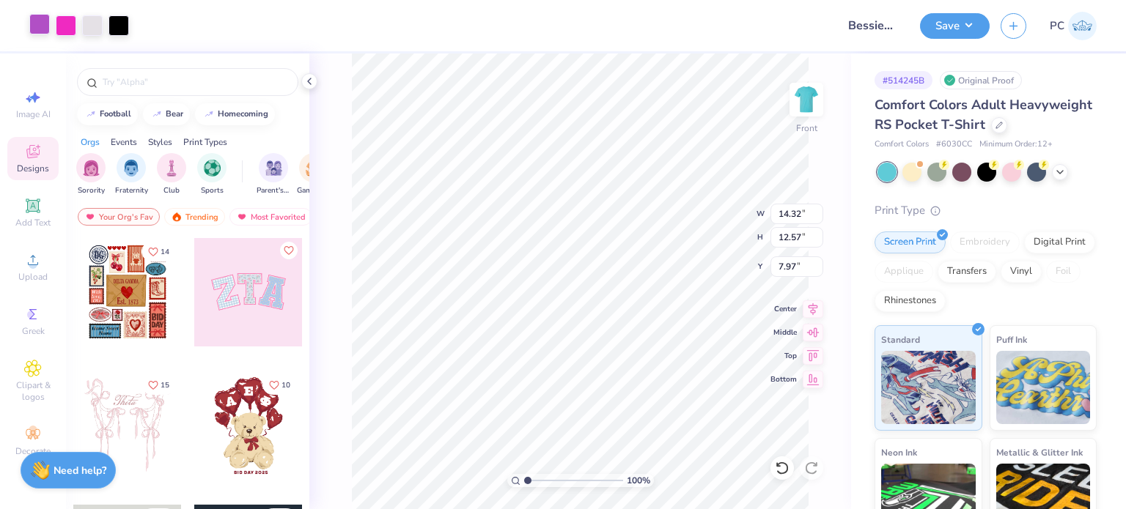
click at [38, 24] on div at bounding box center [39, 24] width 21 height 21
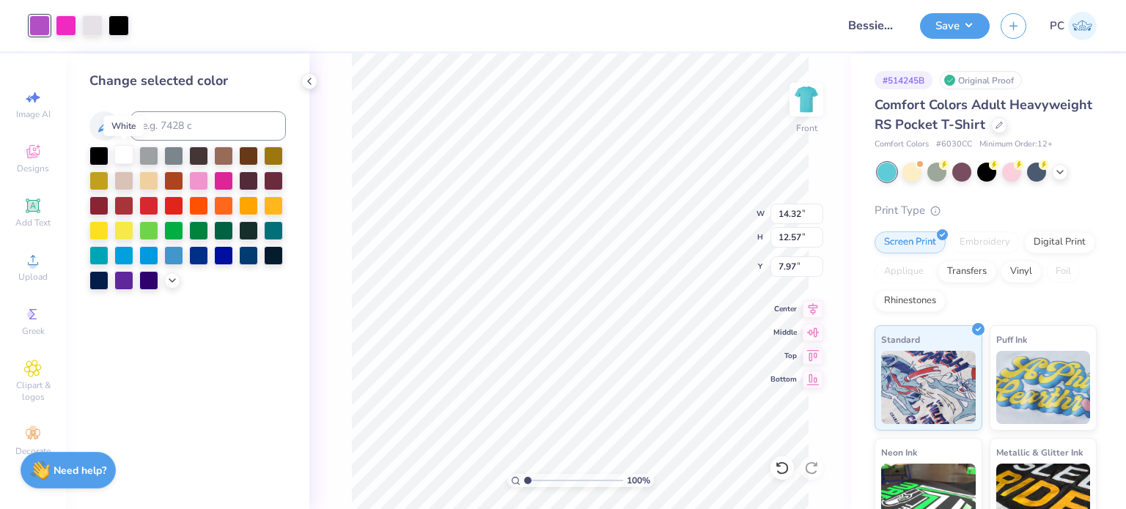
click at [129, 155] on div at bounding box center [123, 154] width 19 height 19
click at [172, 136] on input at bounding box center [207, 125] width 155 height 29
type input "807"
click at [64, 25] on div at bounding box center [66, 24] width 21 height 21
click at [126, 156] on div at bounding box center [123, 154] width 19 height 19
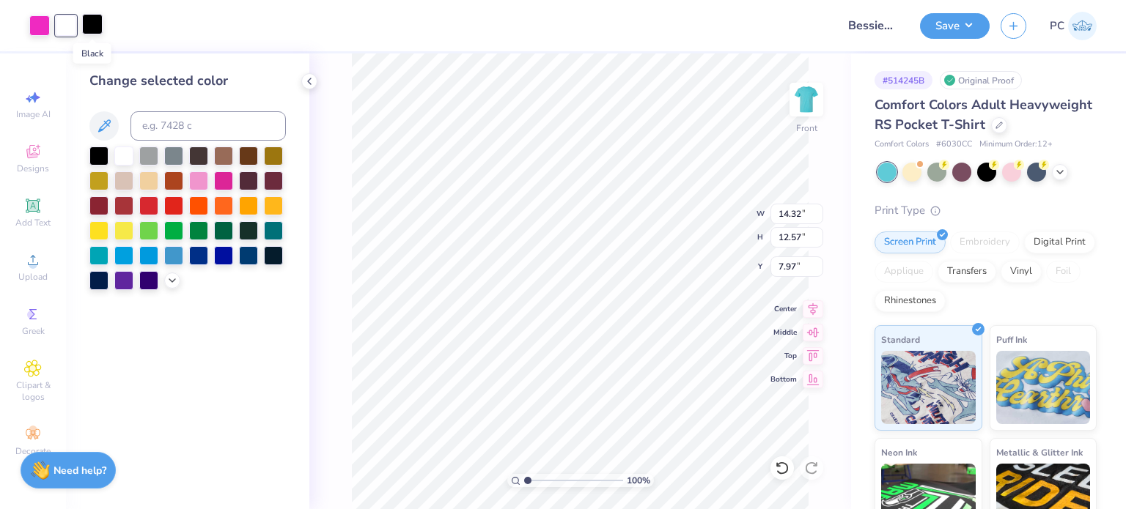
click at [90, 29] on div at bounding box center [92, 24] width 21 height 21
click at [165, 10] on div at bounding box center [470, 25] width 712 height 51
click at [305, 78] on icon at bounding box center [309, 81] width 12 height 12
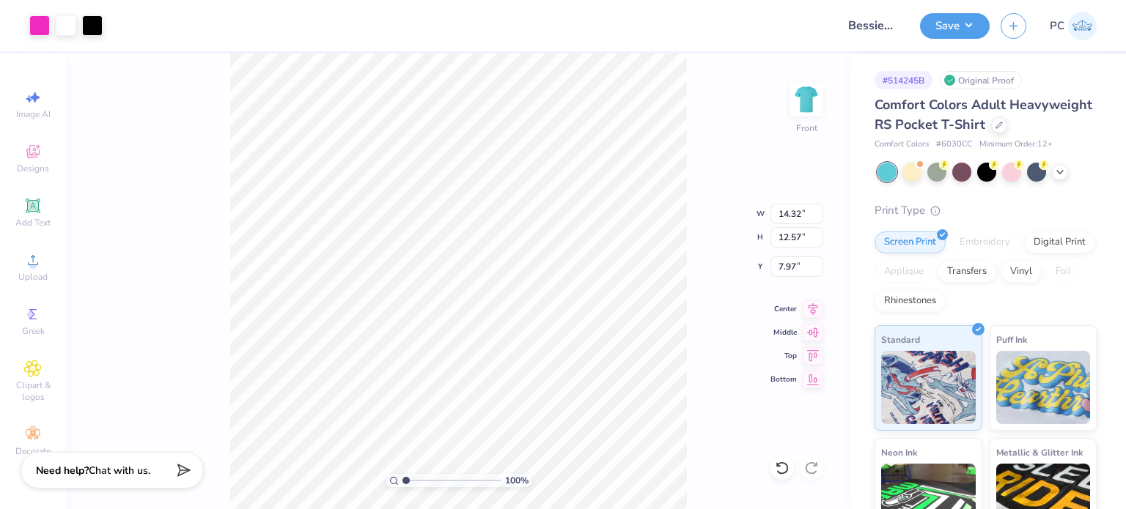
type input "3.00"
type input "8.89"
type input "7.80"
type input "7.77"
drag, startPoint x: 801, startPoint y: 210, endPoint x: 778, endPoint y: 210, distance: 22.7
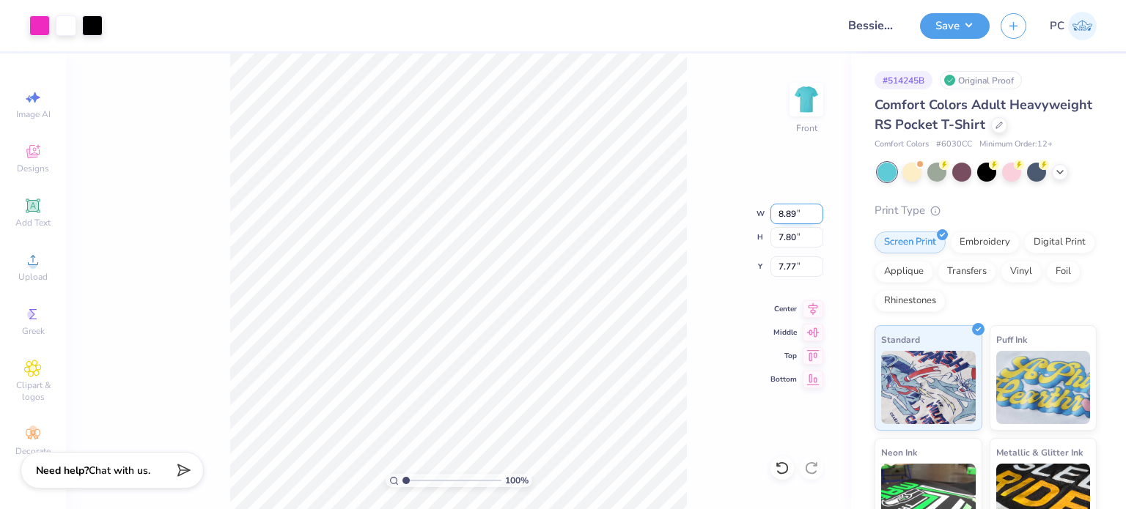
click at [778, 210] on input "8.89" at bounding box center [796, 214] width 53 height 21
type input "11.00"
type input "9.65"
type input "6.84"
drag, startPoint x: 809, startPoint y: 210, endPoint x: 777, endPoint y: 210, distance: 32.3
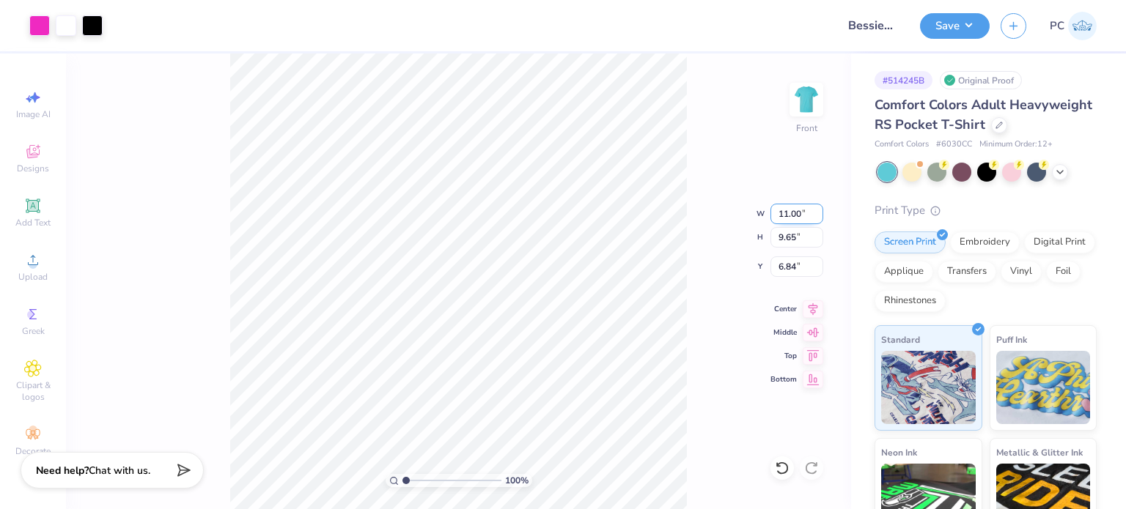
click at [777, 210] on input "11.00" at bounding box center [796, 214] width 53 height 21
type input "12.50"
type input "10.97"
click at [778, 263] on input "6.18" at bounding box center [796, 267] width 53 height 21
type input "3.00"
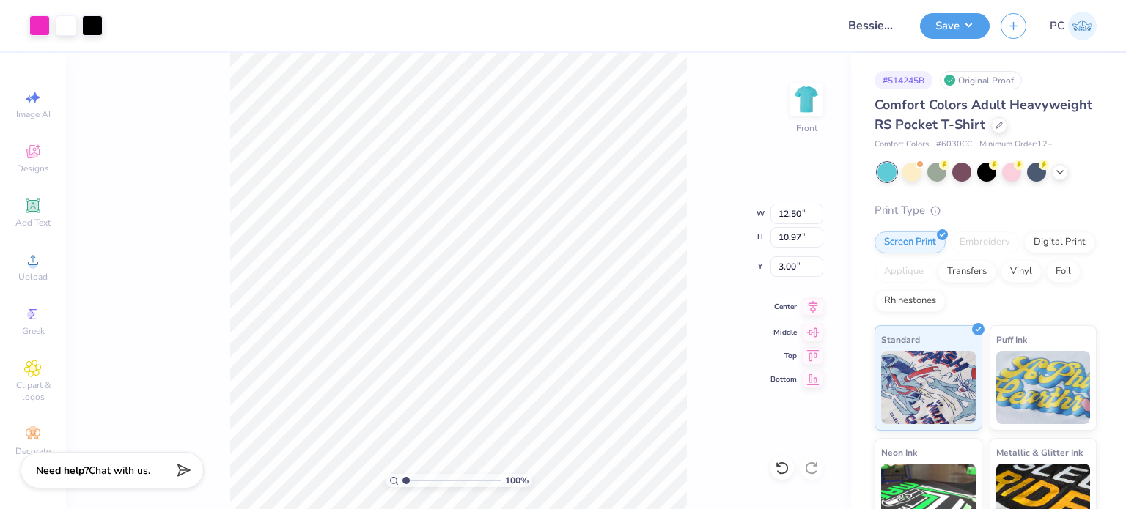
click at [809, 307] on icon at bounding box center [813, 307] width 21 height 18
click at [531, 174] on li "Copy" at bounding box center [548, 179] width 115 height 29
click at [826, 100] on div "100 % Front W 12.50 12.50 " H 10.97 10.97 " Y 3.00 3.00 " Center Middle Top Bot…" at bounding box center [458, 282] width 785 height 456
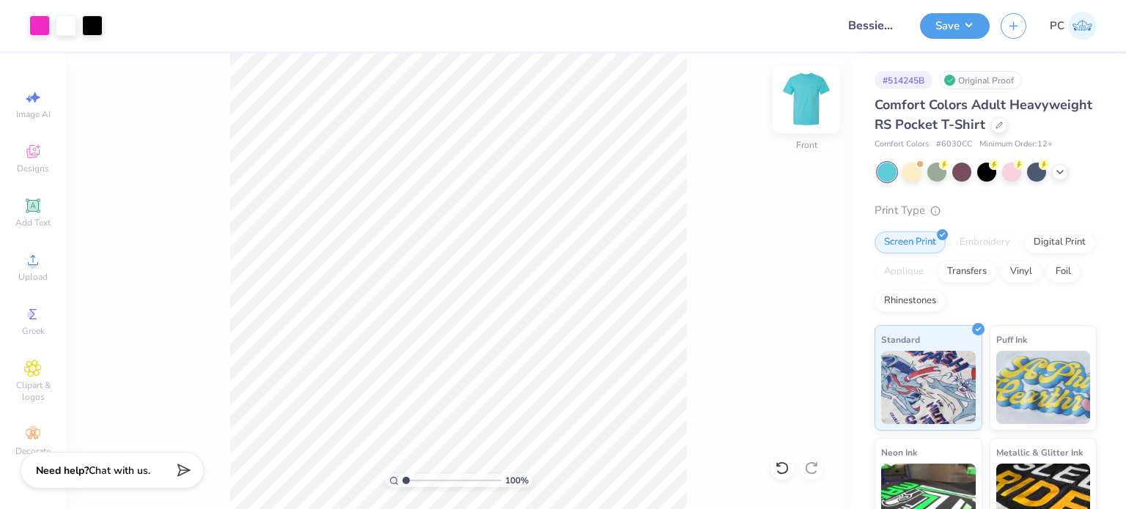
click at [814, 95] on img at bounding box center [806, 99] width 59 height 59
click at [966, 32] on button "Save" at bounding box center [955, 24] width 70 height 26
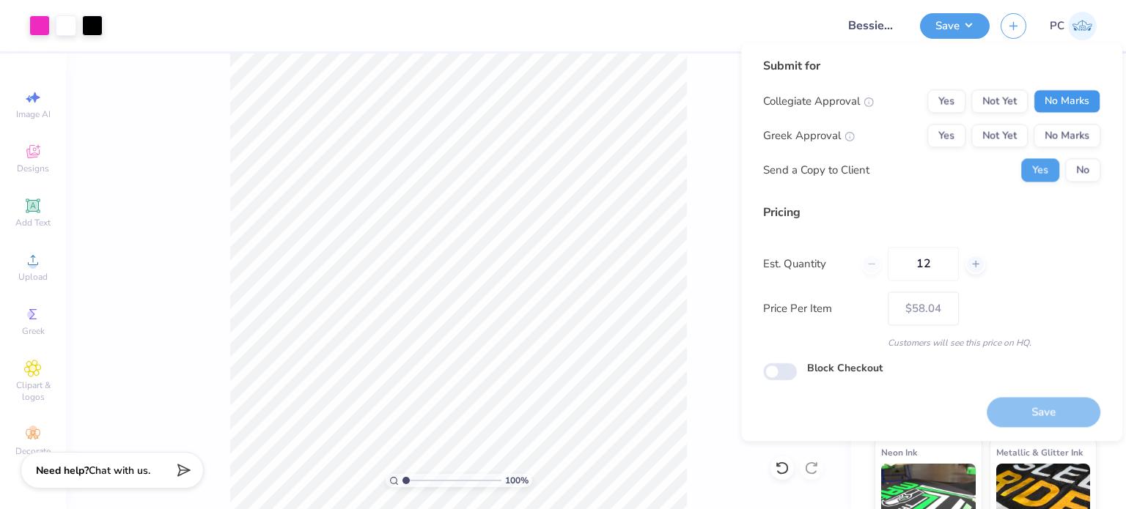
click at [1058, 94] on button "No Marks" at bounding box center [1067, 100] width 67 height 23
click at [1076, 140] on button "No Marks" at bounding box center [1067, 135] width 67 height 23
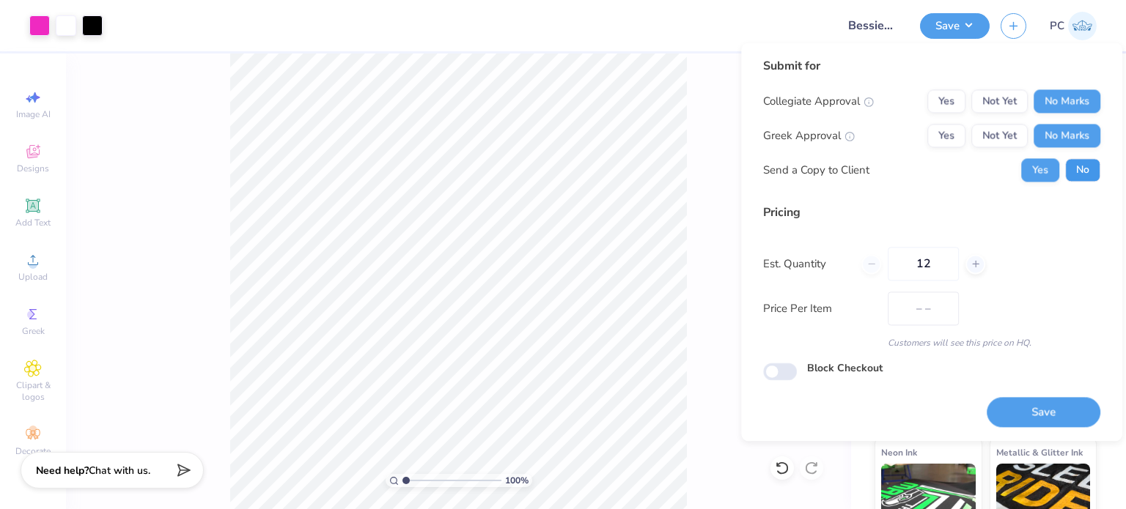
click at [1082, 172] on button "No" at bounding box center [1082, 169] width 35 height 23
click at [1023, 407] on button "Save" at bounding box center [1044, 412] width 114 height 30
type input "$58.04"
